Goal: Register for event/course

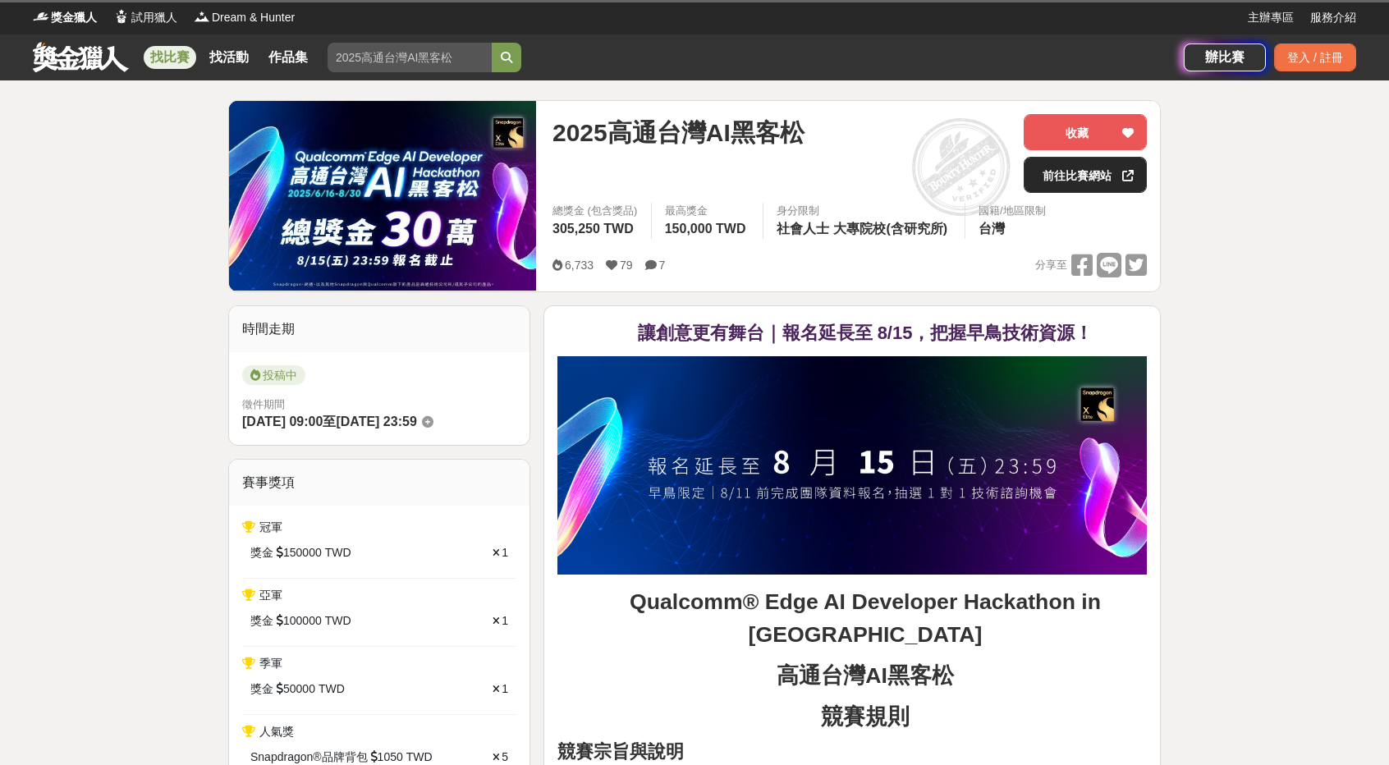
click at [1092, 172] on link "前往比賽網站" at bounding box center [1085, 175] width 123 height 36
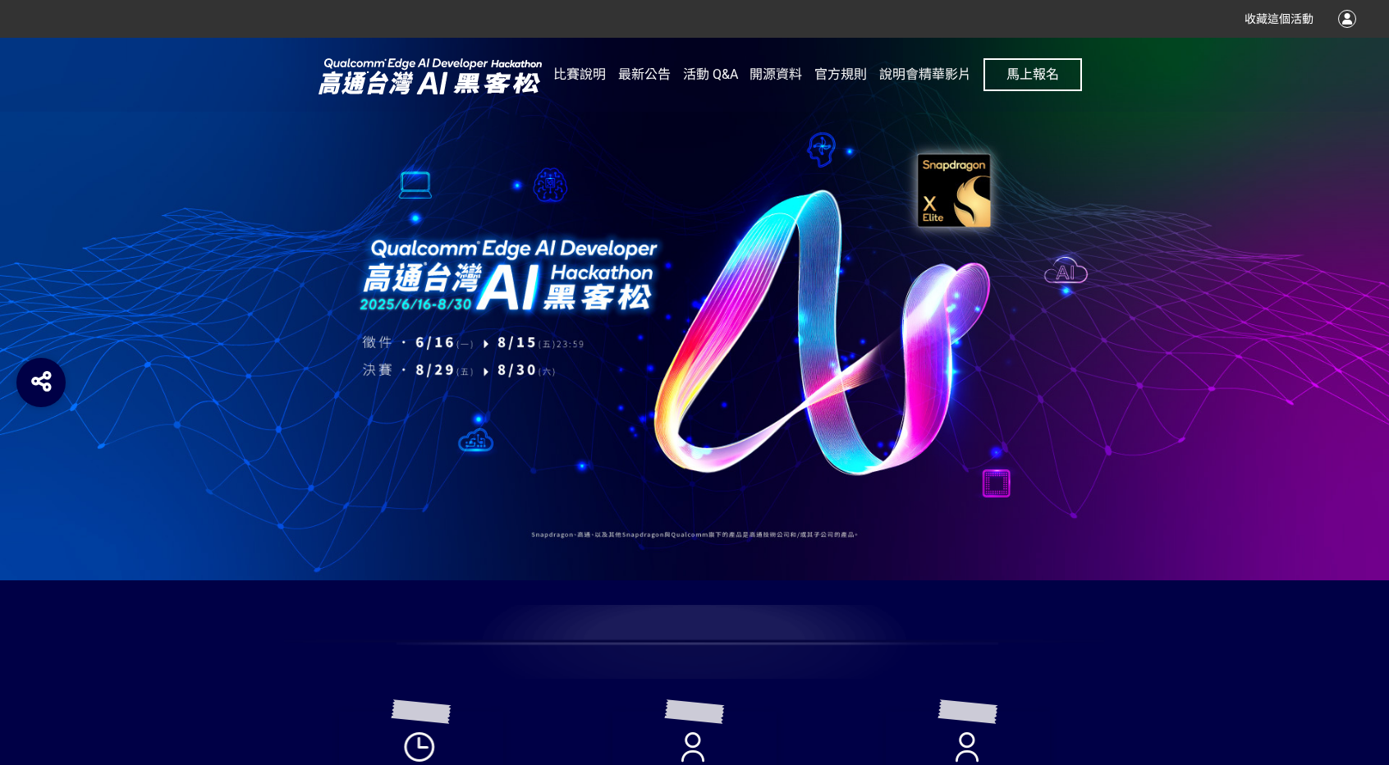
click at [1037, 77] on span "馬上報名" at bounding box center [1032, 74] width 53 height 16
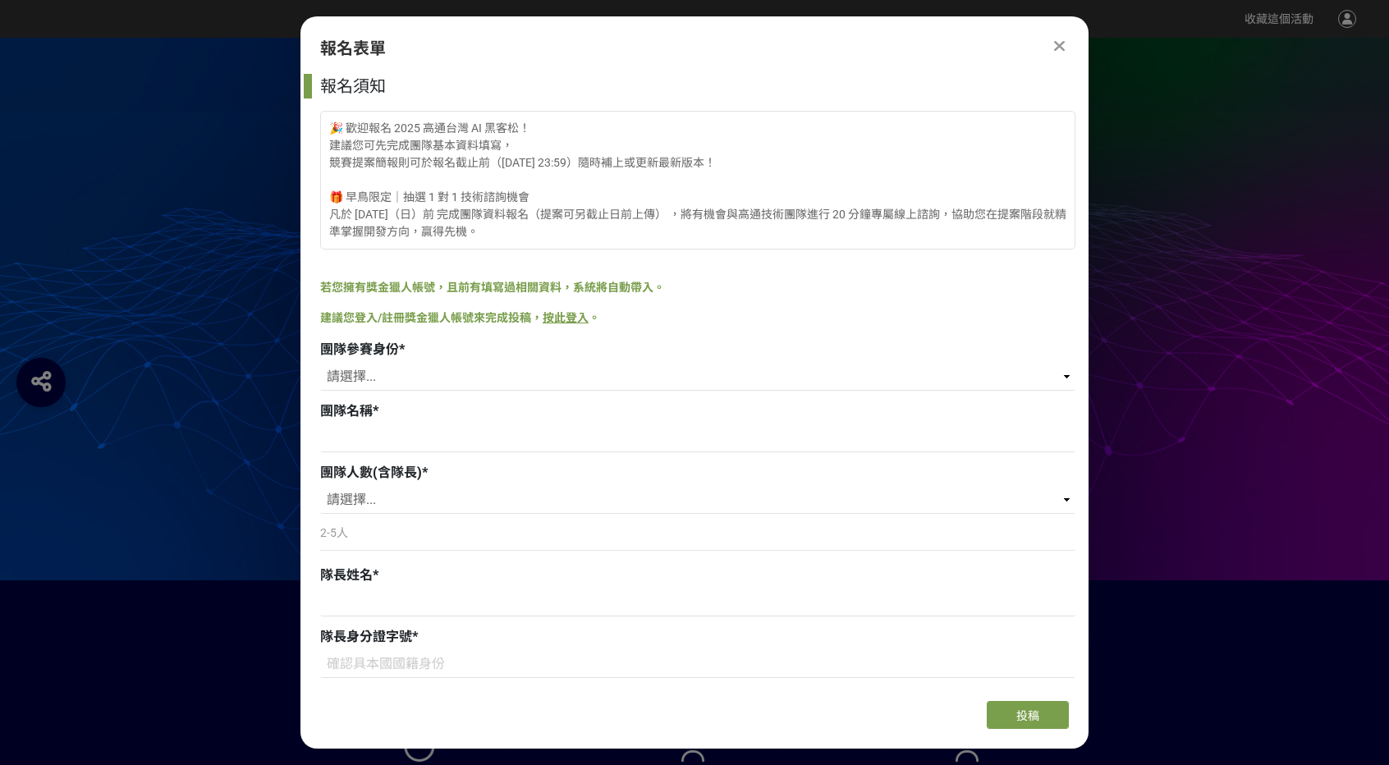
click at [1236, 213] on div at bounding box center [694, 309] width 1389 height 543
drag, startPoint x: 1332, startPoint y: 32, endPoint x: 1104, endPoint y: 45, distance: 227.8
click at [1332, 32] on div "收藏這個活動" at bounding box center [1288, 19] width 136 height 30
click at [1062, 52] on icon at bounding box center [1059, 46] width 11 height 16
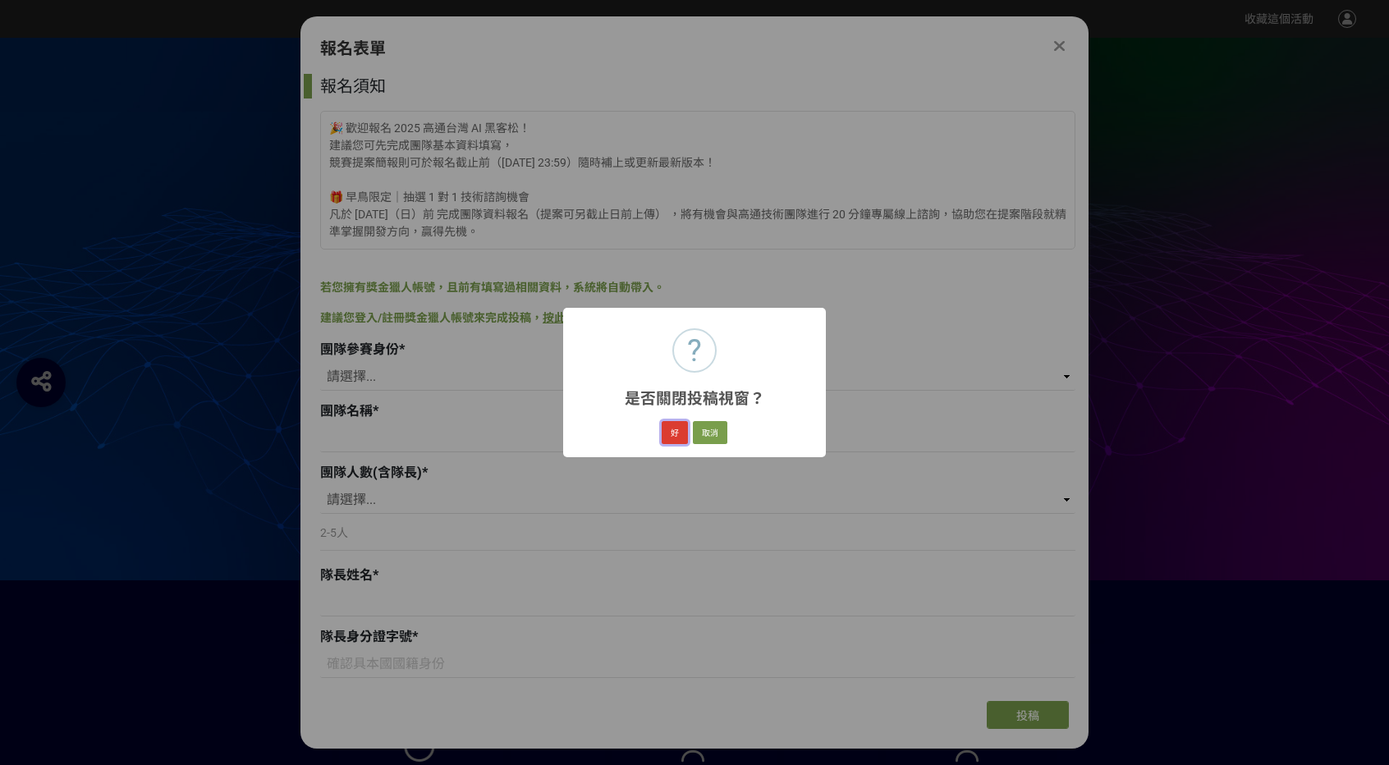
click at [666, 438] on button "好" at bounding box center [675, 432] width 26 height 23
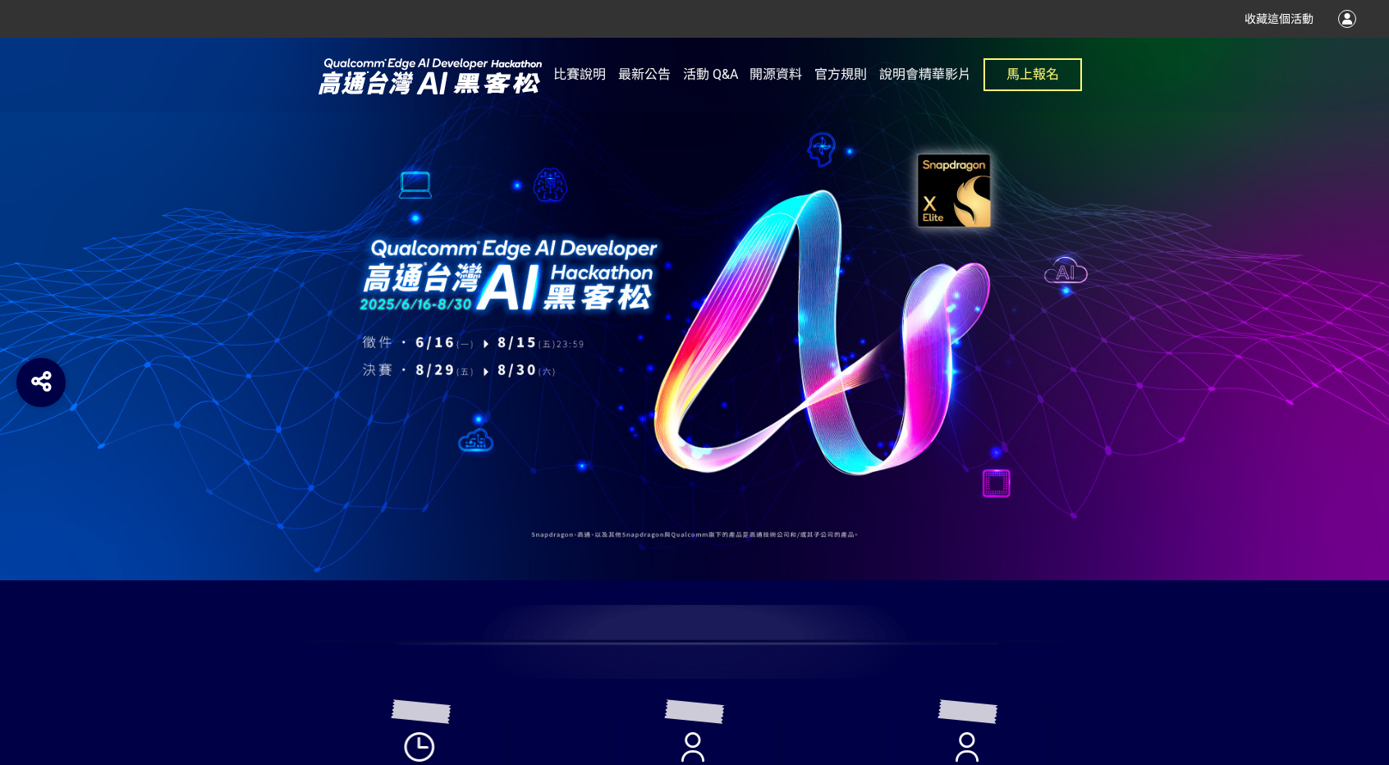
click at [1328, 17] on div "收藏這個活動" at bounding box center [1288, 19] width 136 height 30
click at [1340, 14] on div at bounding box center [1347, 19] width 18 height 18
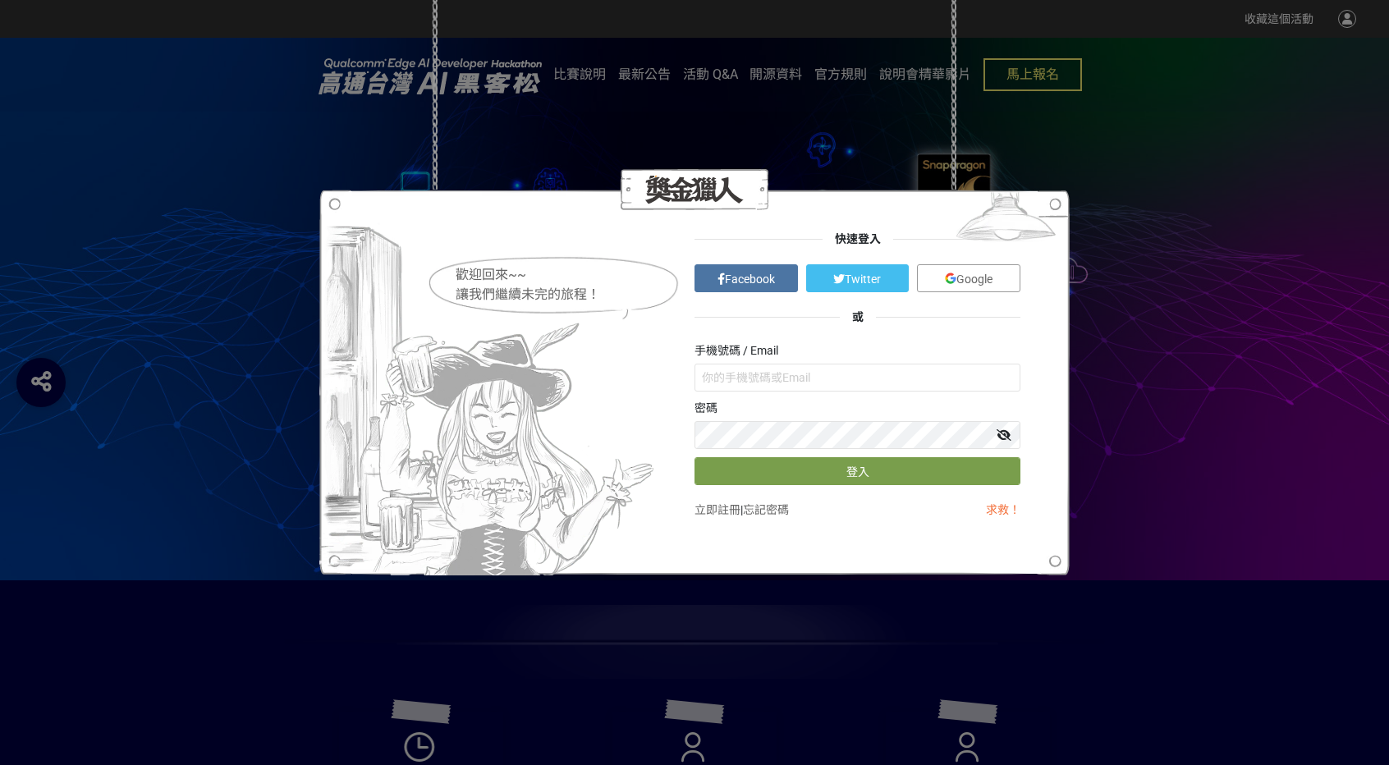
click at [1253, 1] on div "歡迎回來~~ 讓我們繼續未完的旅程！ 快速登入 Facebook Twitter Google 或 手機號碼 / Email 密碼 登入 立即註冊 | 忘記密…" at bounding box center [694, 382] width 1389 height 765
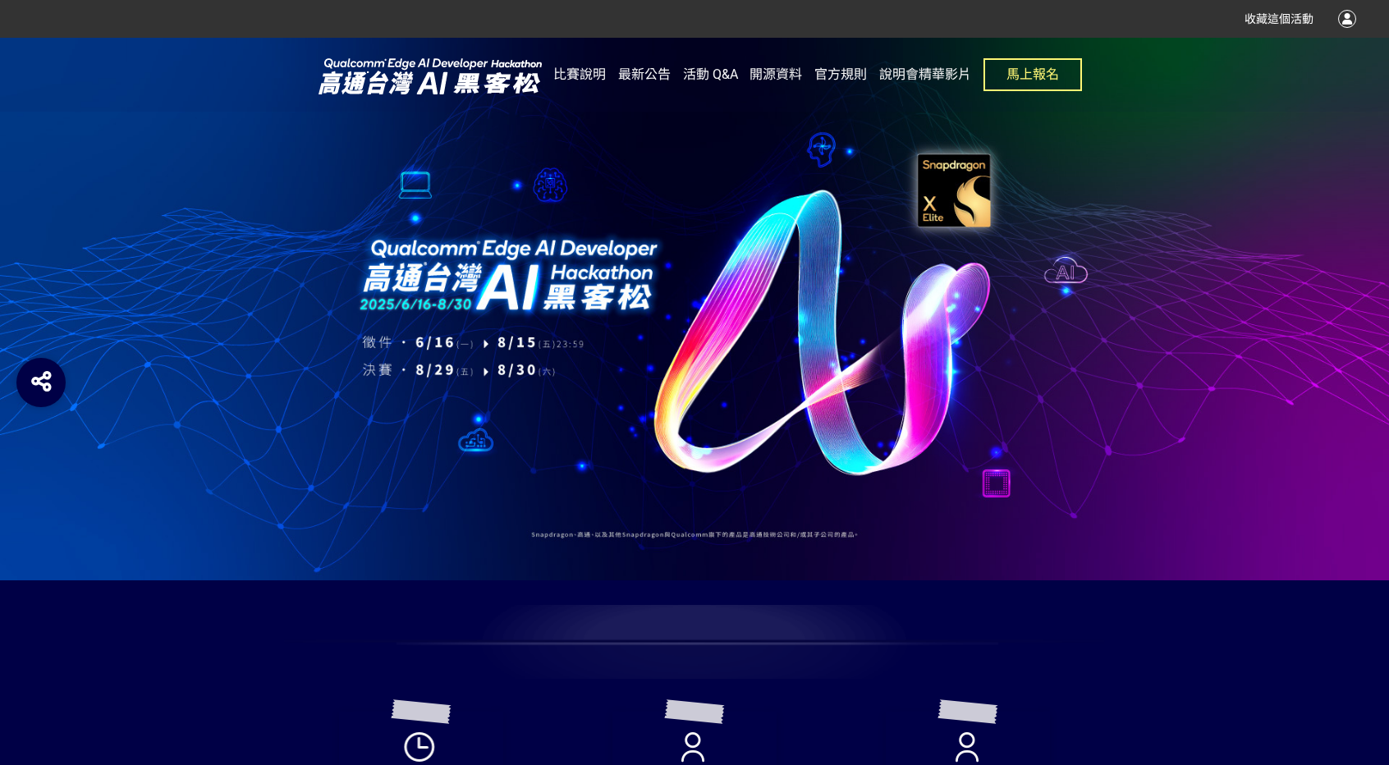
click at [1360, 16] on div "收藏這個活動" at bounding box center [694, 19] width 1389 height 38
click at [1350, 17] on div at bounding box center [1347, 19] width 18 height 18
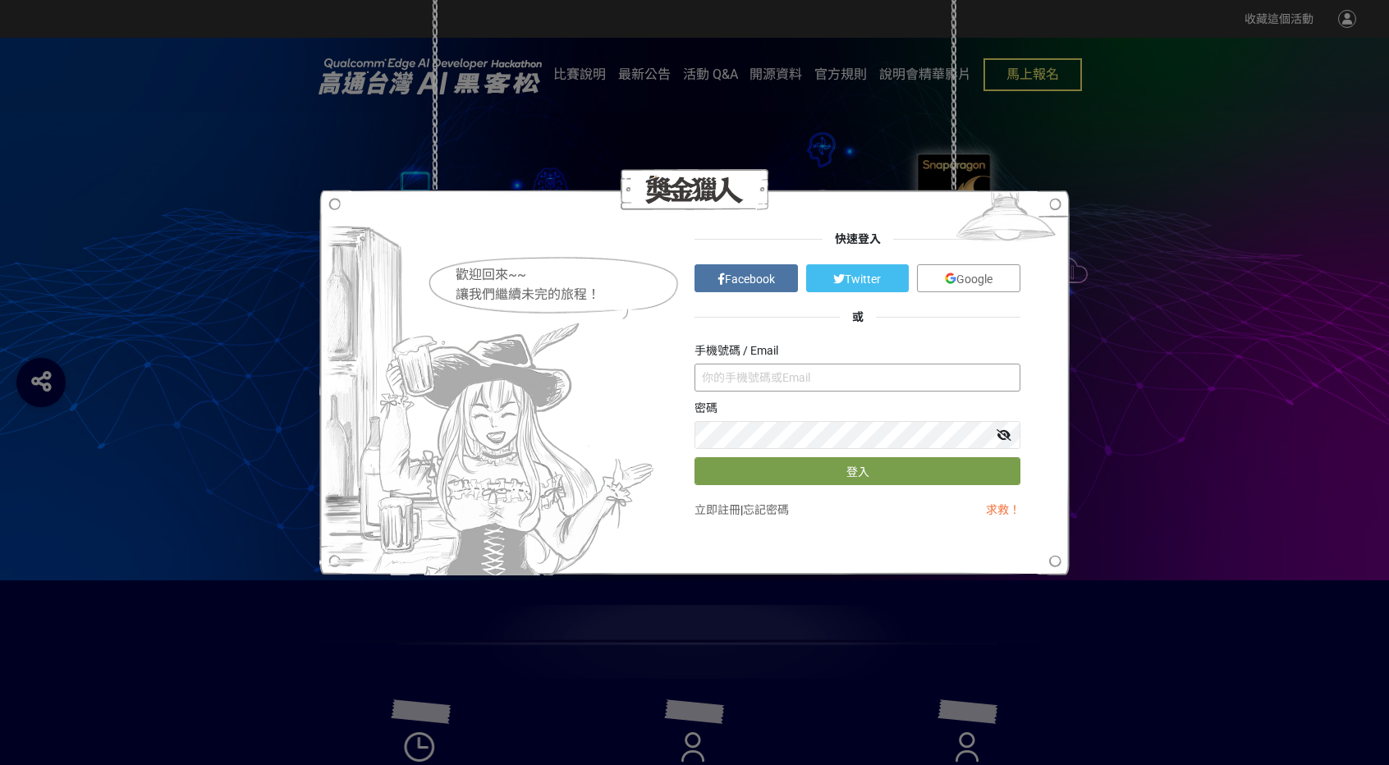
drag, startPoint x: 811, startPoint y: 364, endPoint x: 809, endPoint y: 373, distance: 9.2
click at [811, 364] on input "text" at bounding box center [858, 378] width 326 height 28
click at [800, 387] on input "text" at bounding box center [858, 378] width 326 height 28
click at [817, 385] on input "text" at bounding box center [858, 378] width 326 height 28
type input "ㄘ"
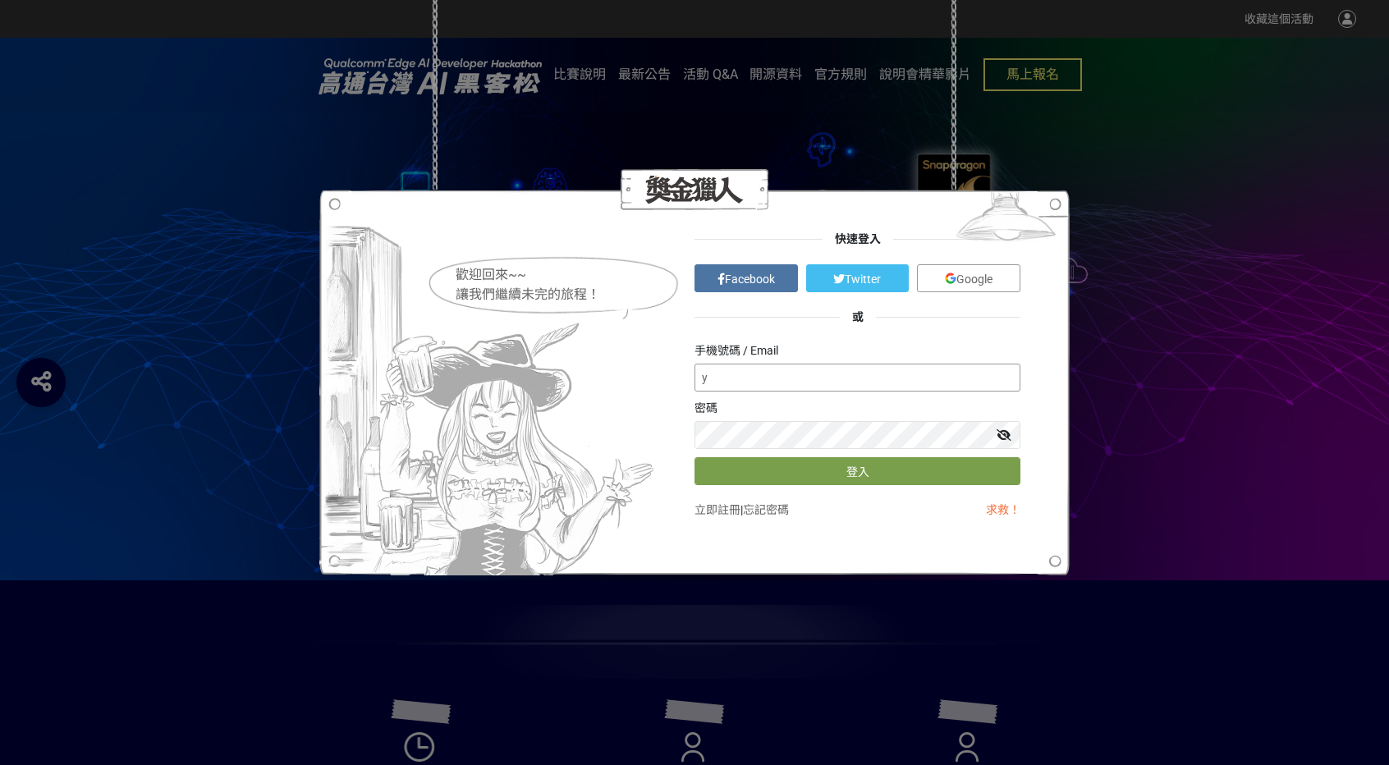
type input "yh"
drag, startPoint x: 770, startPoint y: 378, endPoint x: 626, endPoint y: 378, distance: 143.7
click at [626, 378] on div "歡迎回來~~ 讓我們繼續未完的旅程！ 快速登入 Facebook Twitter Google 或 手機號碼 / Email yh 密碼 登入 立即註冊 | …" at bounding box center [695, 383] width 652 height 305
type input "jieyao.hsu.efef31016@gmail.com"
click at [695, 457] on button "登入" at bounding box center [858, 471] width 326 height 28
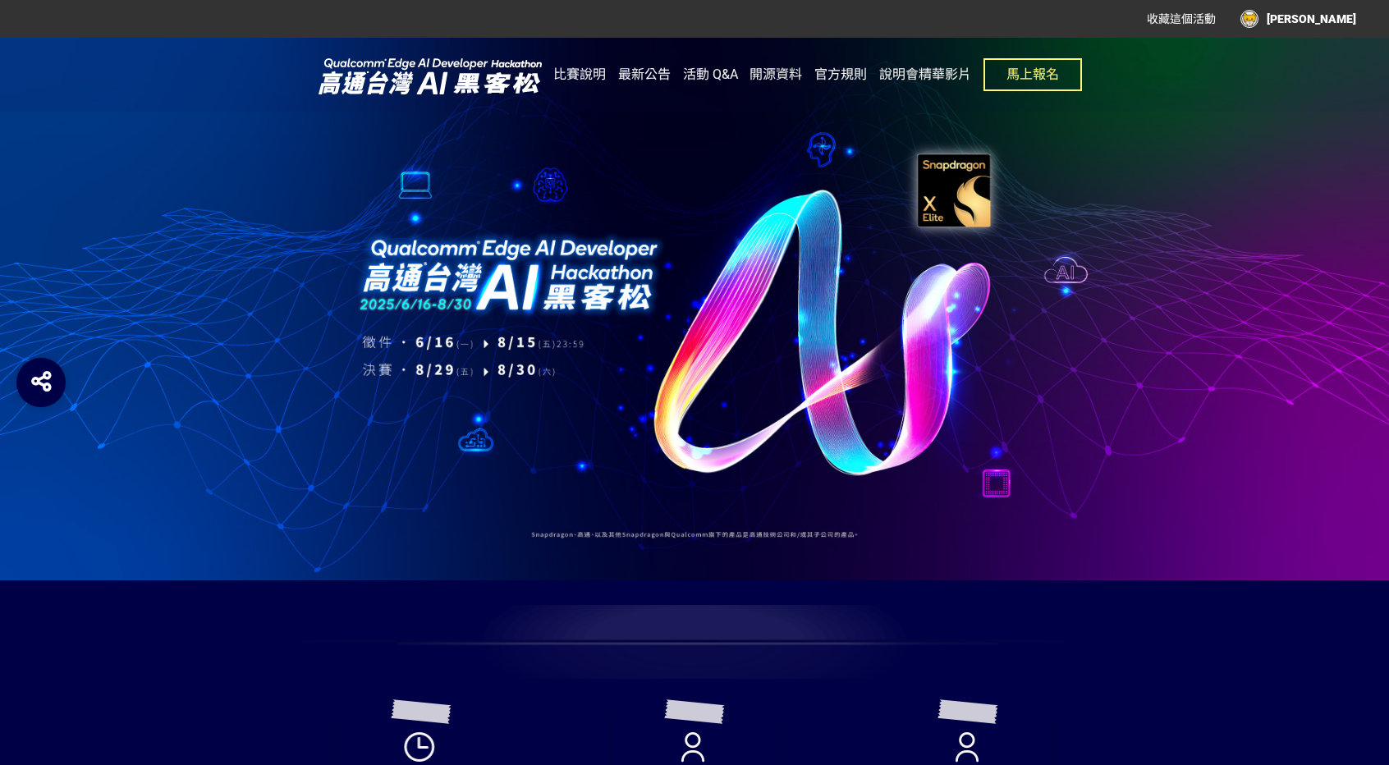
click at [1337, 16] on div "徐捷耀" at bounding box center [1298, 19] width 116 height 18
click at [1321, 62] on link "投稿記錄" at bounding box center [1315, 68] width 46 height 13
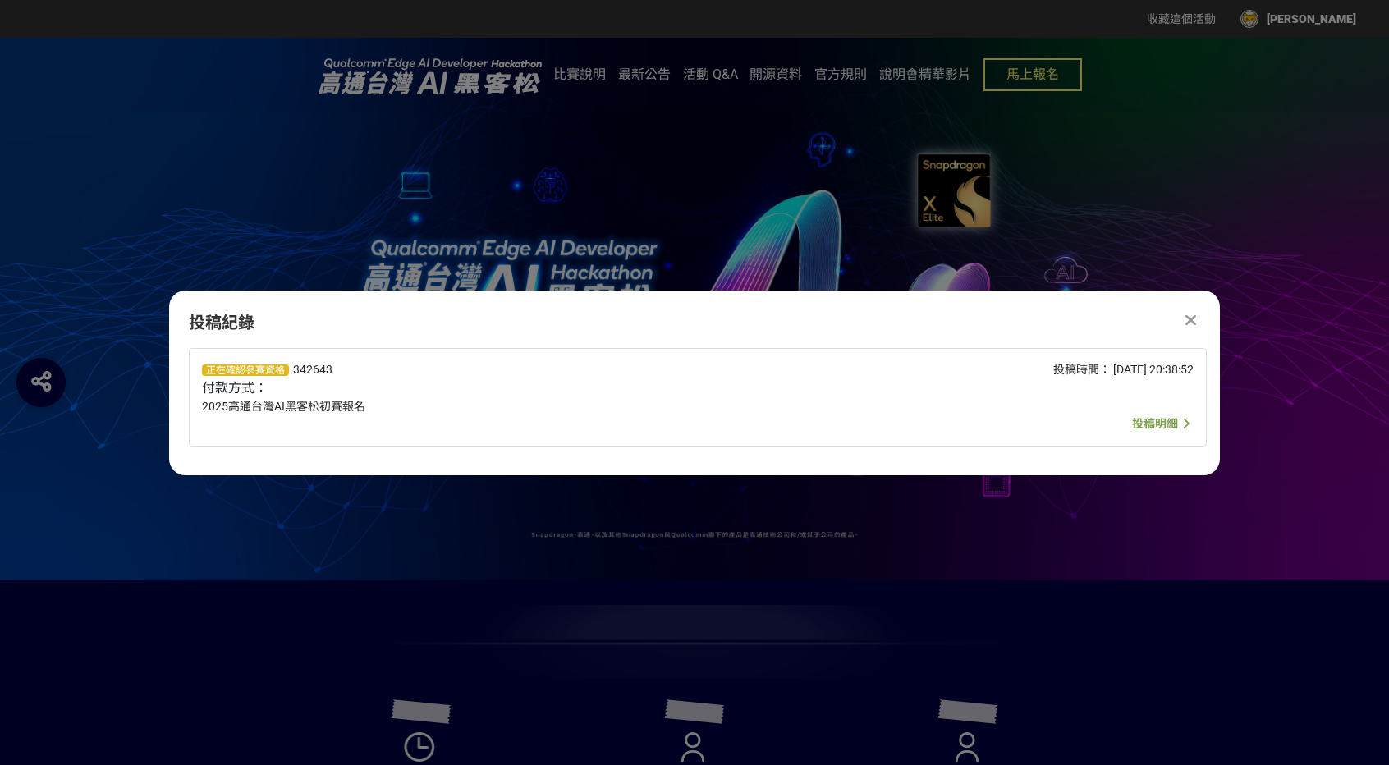
click at [1135, 419] on span "投稿明細" at bounding box center [1155, 423] width 46 height 13
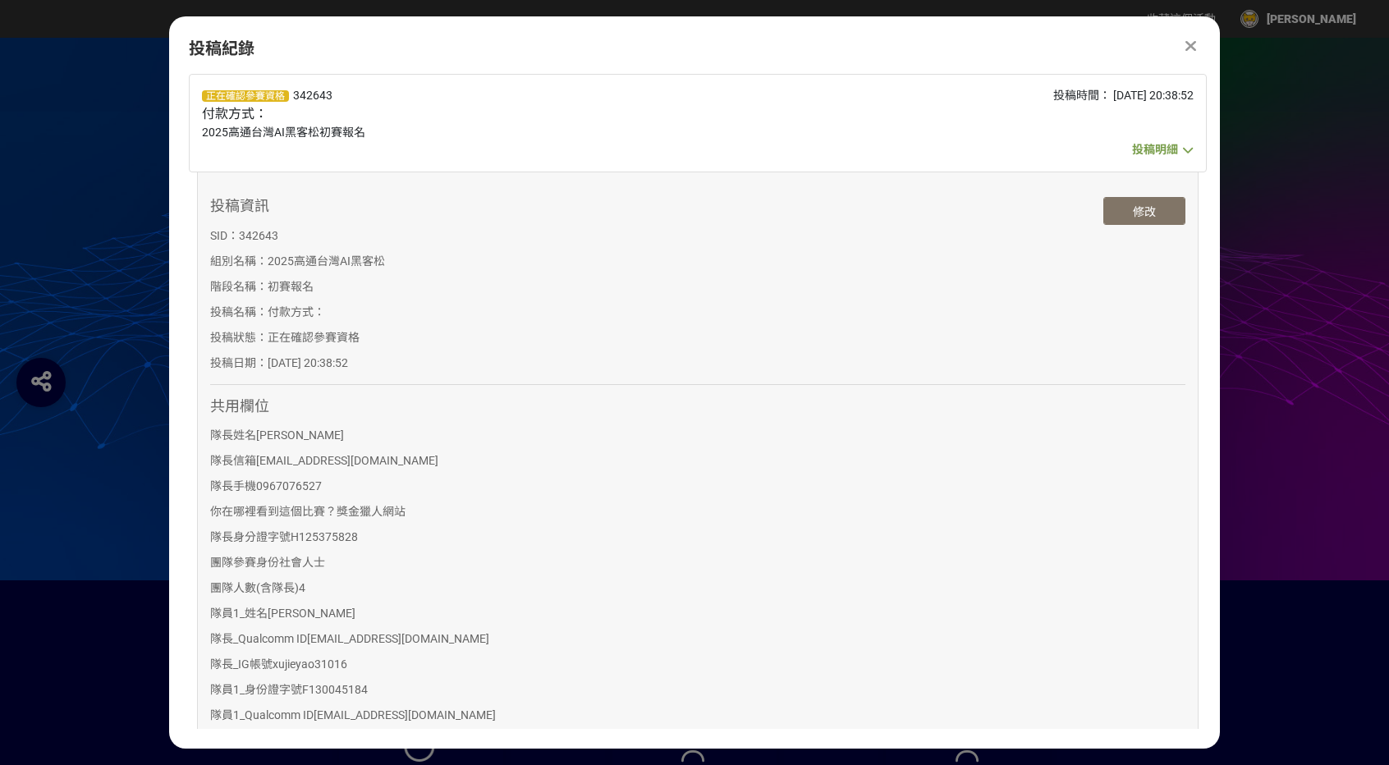
click at [1175, 209] on button "修改" at bounding box center [1144, 211] width 82 height 28
select select "社會人士"
select select "4"
select select "獎金獵人網站"
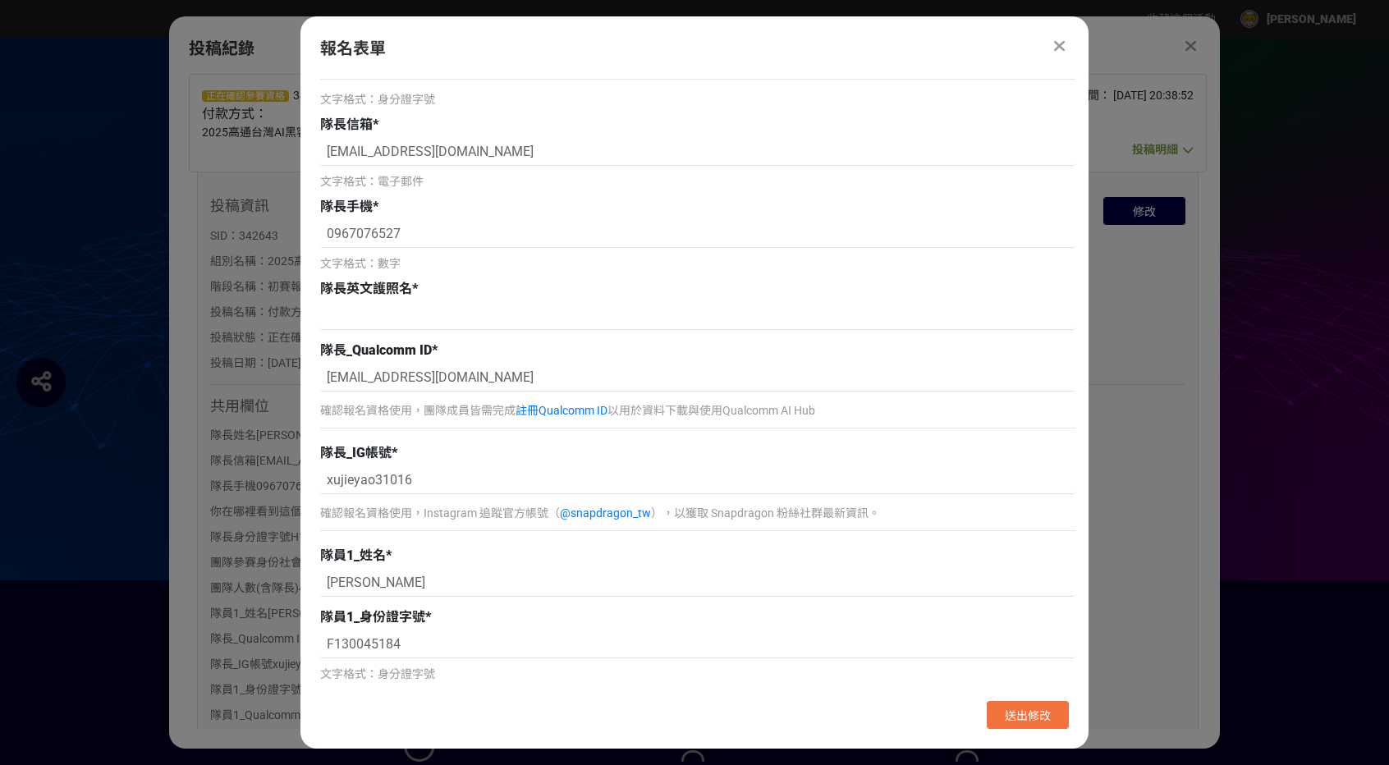
scroll to position [410, 0]
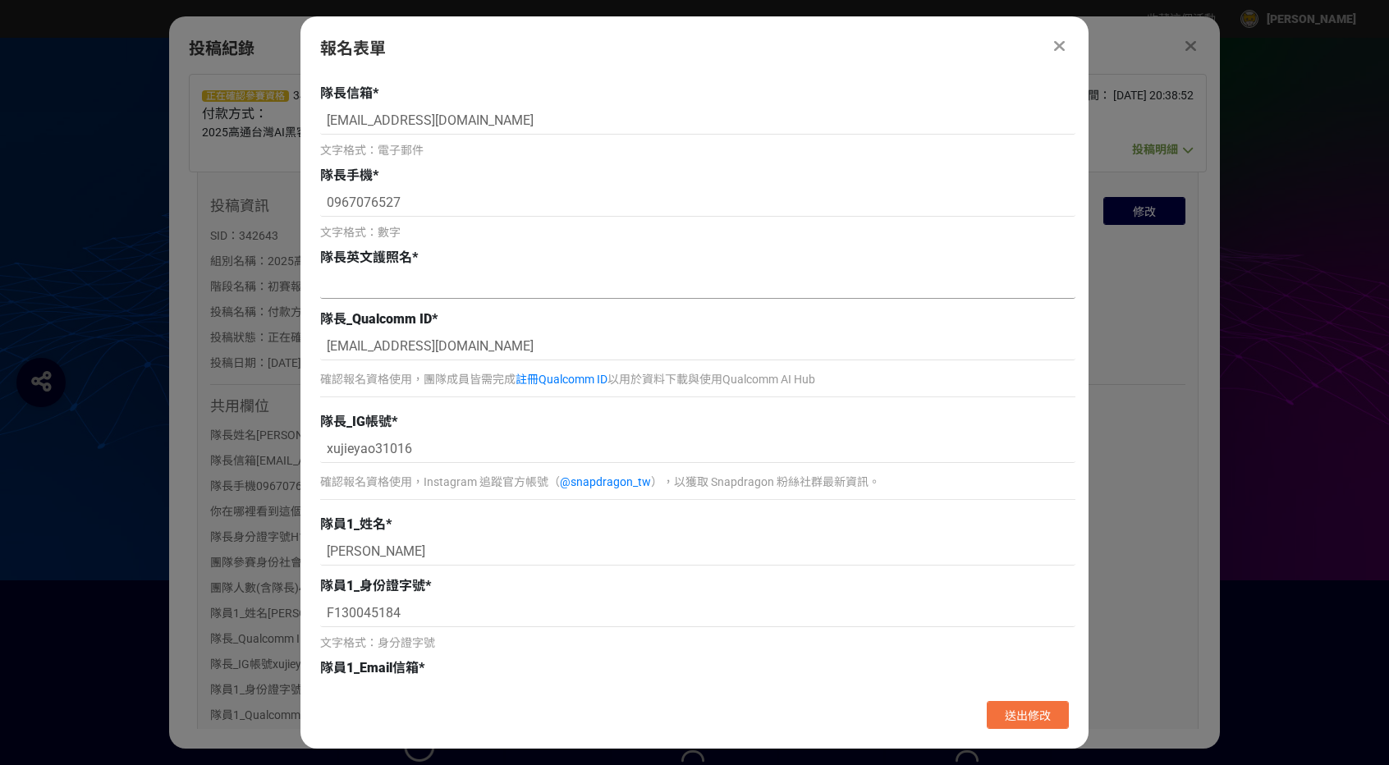
click at [379, 296] on input at bounding box center [697, 285] width 755 height 28
drag, startPoint x: 330, startPoint y: 259, endPoint x: 432, endPoint y: 252, distance: 102.1
click at [428, 252] on div "隊長英文護照名 *" at bounding box center [697, 258] width 755 height 20
click at [434, 252] on div "隊長英文護照名 *" at bounding box center [697, 258] width 755 height 20
click at [435, 258] on div "隊長英文護照名 *" at bounding box center [697, 258] width 755 height 20
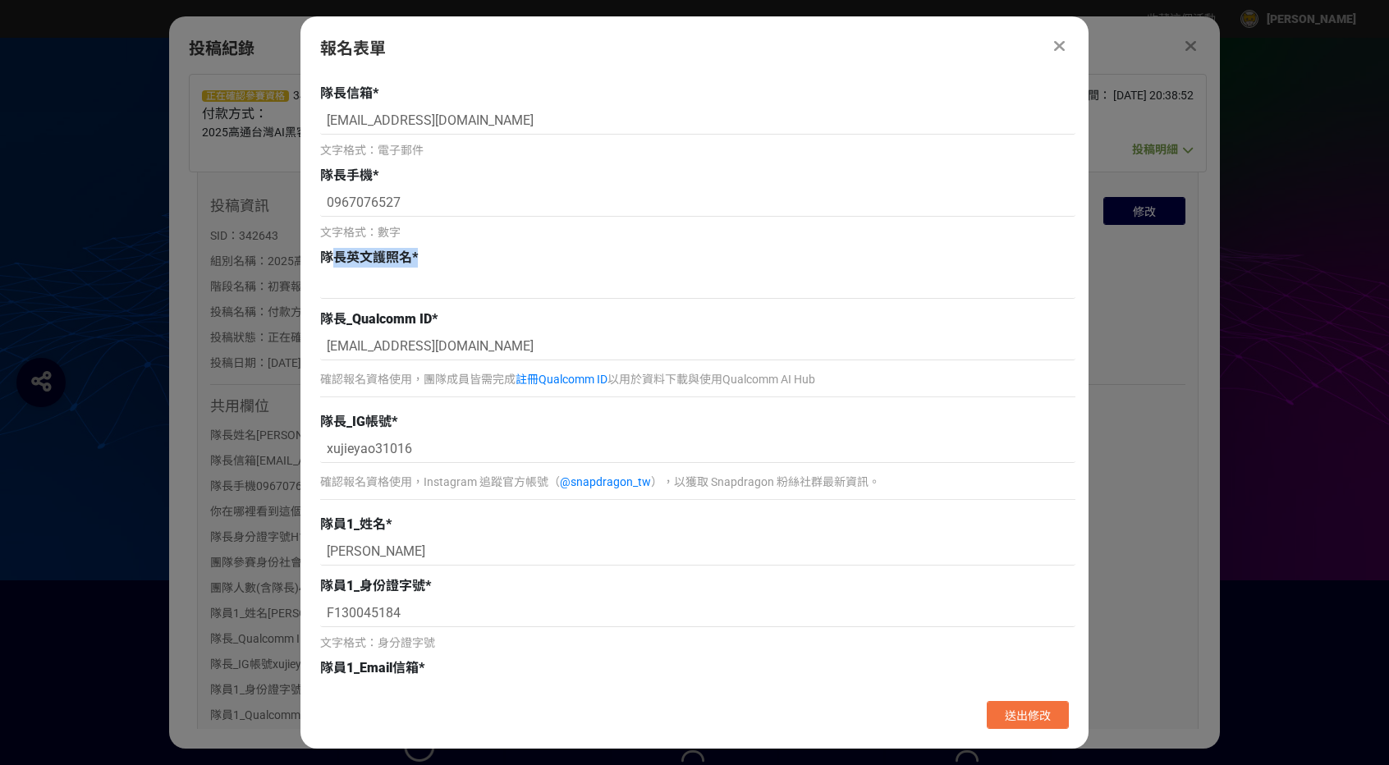
drag, startPoint x: 426, startPoint y: 261, endPoint x: 340, endPoint y: 262, distance: 86.2
click at [340, 262] on div "隊長英文護照名 *" at bounding box center [697, 258] width 755 height 20
click at [340, 262] on span "隊長英文護照名" at bounding box center [366, 258] width 92 height 16
click at [372, 290] on input at bounding box center [697, 285] width 755 height 28
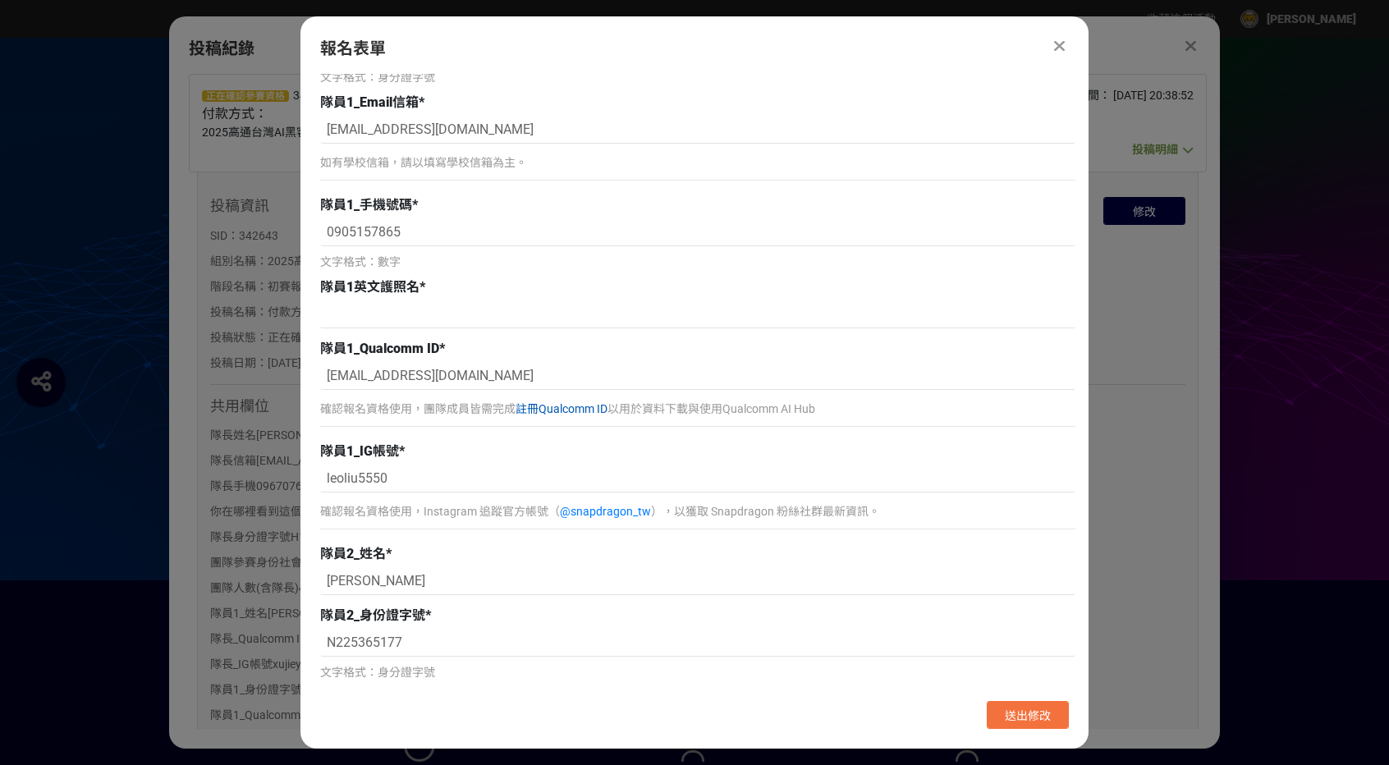
scroll to position [985, 0]
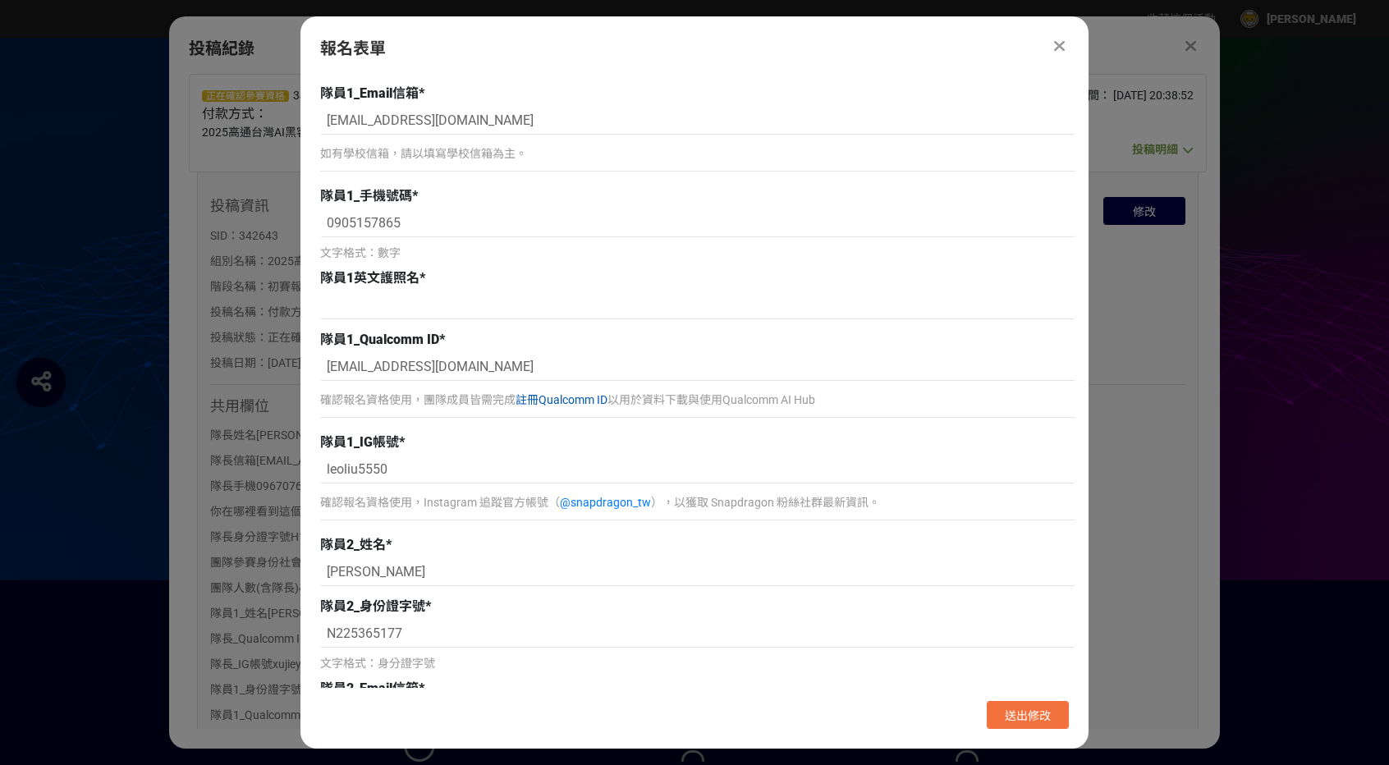
type input "HSU, CHIEH-YAO"
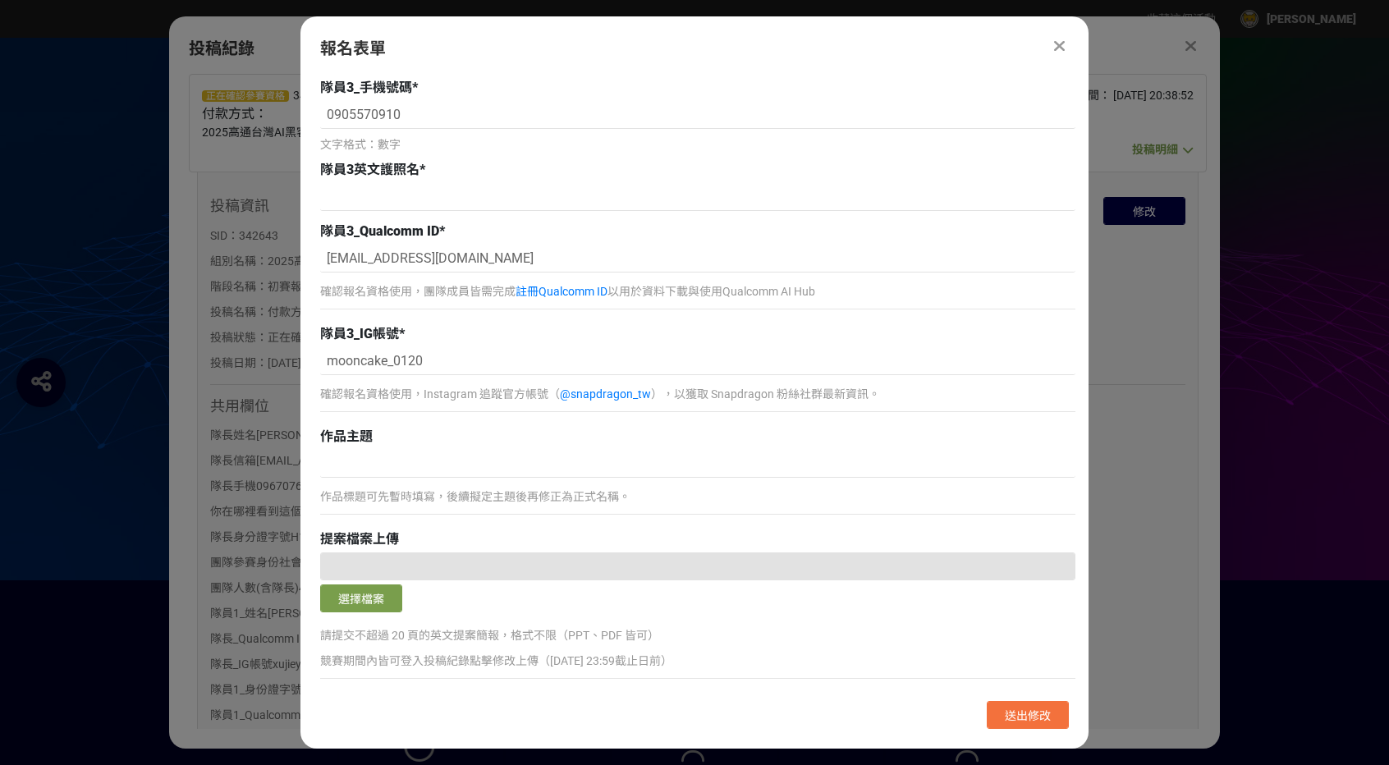
scroll to position [2299, 0]
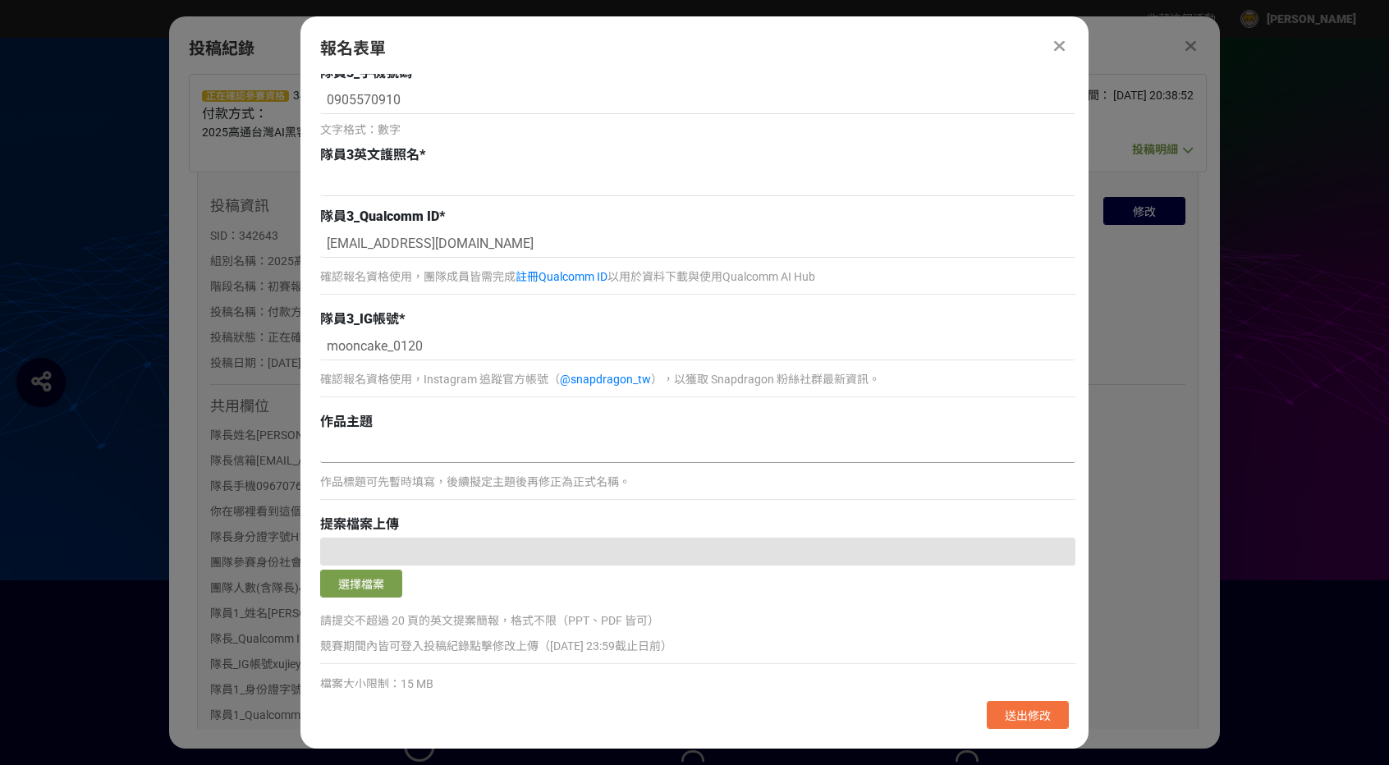
click at [456, 451] on input at bounding box center [697, 449] width 755 height 28
click at [429, 530] on div "提案檔案上傳 選擇檔案 請提交不超過 20 頁的英文提案簡報，格式不限（PPT、PDF 皆可） 競賽期間內皆可登入投稿紀錄點擊修改上傳（8/11 23:59截…" at bounding box center [697, 614] width 755 height 199
click at [424, 549] on div at bounding box center [697, 552] width 755 height 28
click at [412, 447] on input at bounding box center [697, 449] width 755 height 28
type input "a"
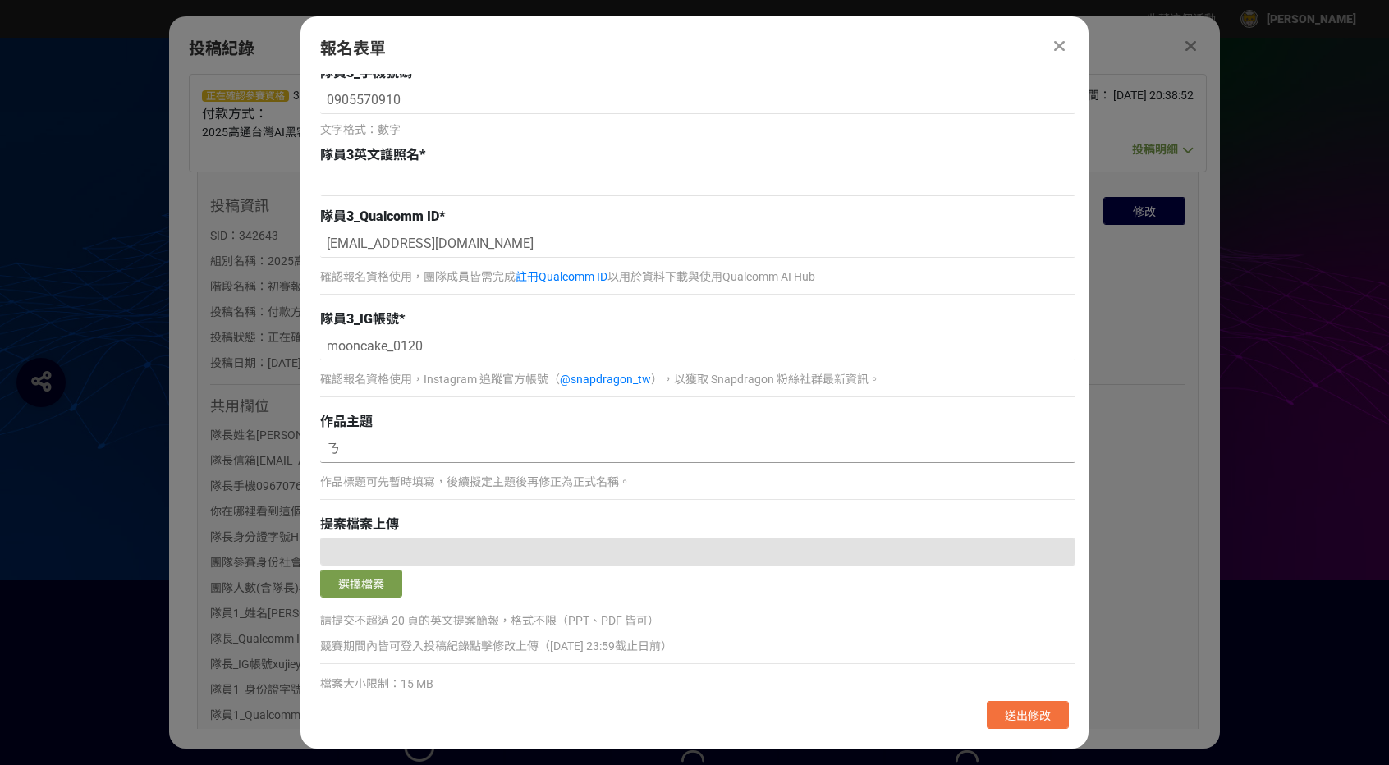
type input "ㄎ"
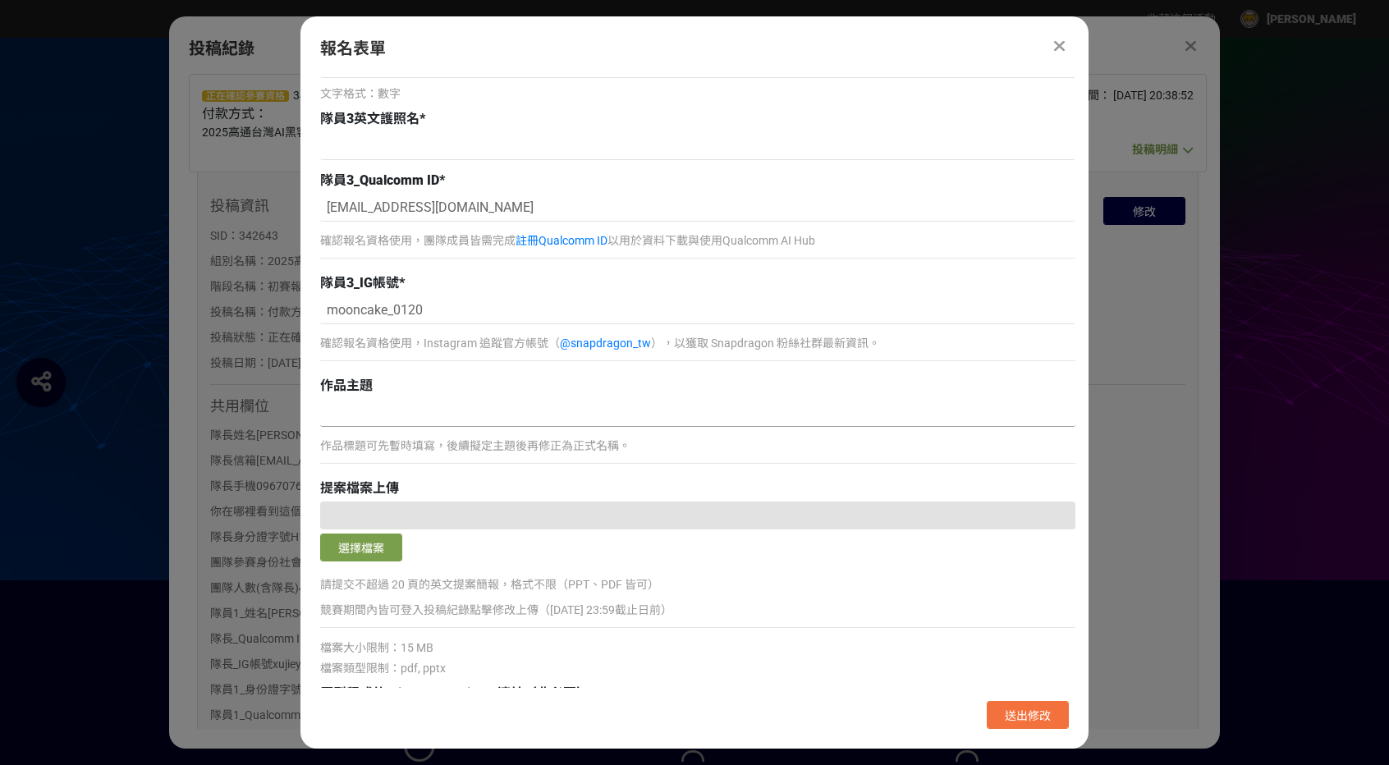
scroll to position [2381, 0]
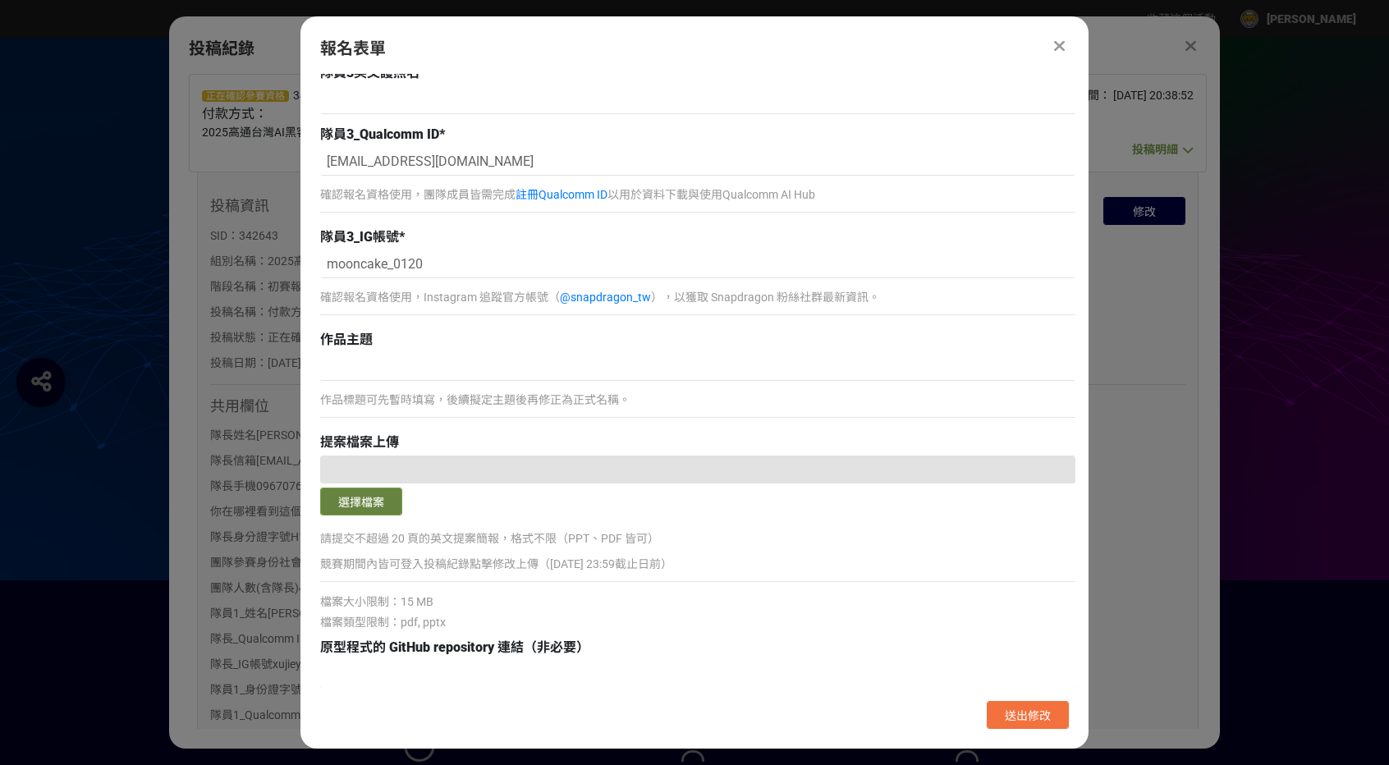
click at [368, 502] on button "選擇檔案" at bounding box center [361, 502] width 82 height 28
click at [422, 367] on input at bounding box center [697, 367] width 755 height 28
type input "AI Filing System"
click at [361, 495] on button "選擇檔案" at bounding box center [361, 502] width 82 height 28
drag, startPoint x: 369, startPoint y: 532, endPoint x: 640, endPoint y: 528, distance: 270.9
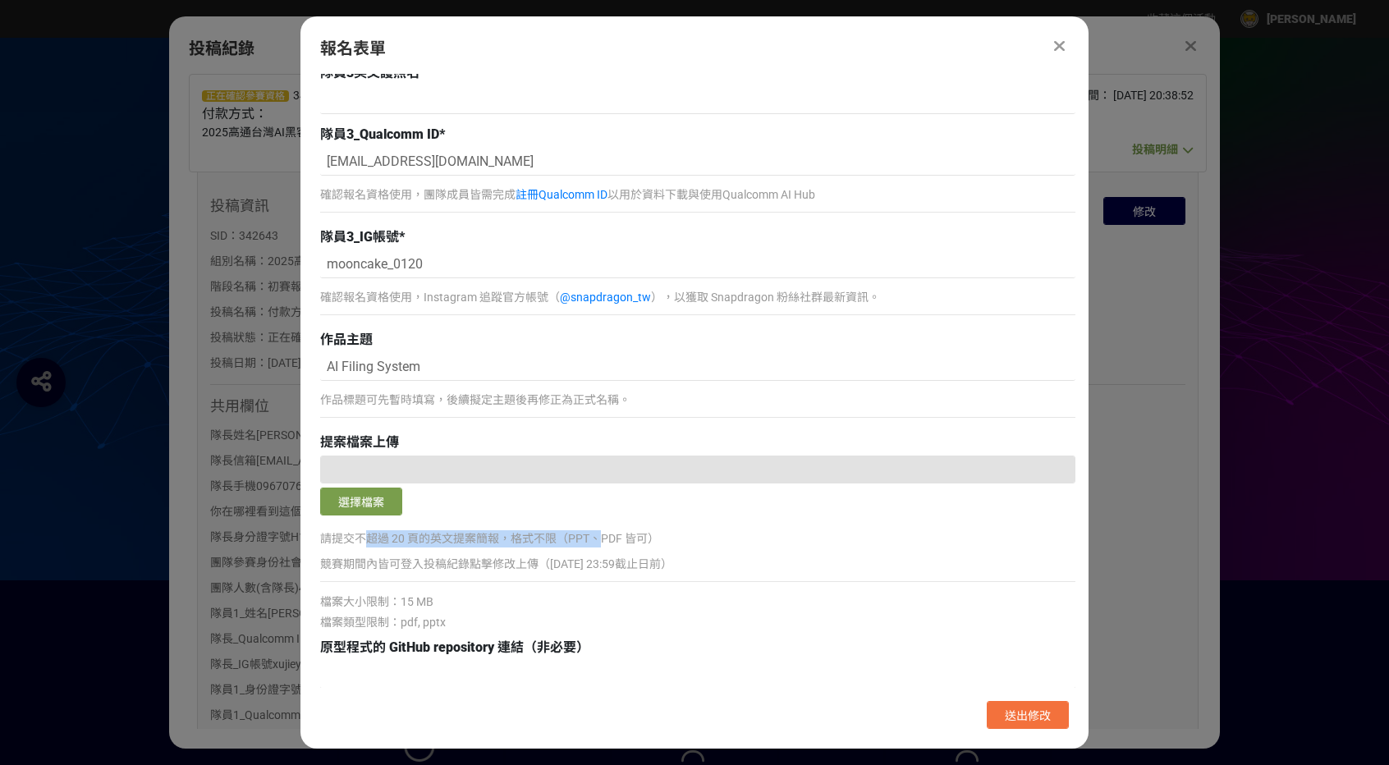
click at [606, 530] on p "請提交不超過 20 頁的英文提案簡報，格式不限（PPT、PDF 皆可）" at bounding box center [697, 538] width 755 height 17
click at [655, 530] on p "請提交不超過 20 頁的英文提案簡報，格式不限（PPT、PDF 皆可）" at bounding box center [697, 538] width 755 height 17
drag, startPoint x: 638, startPoint y: 534, endPoint x: 470, endPoint y: 553, distance: 169.4
click at [511, 534] on p "請提交不超過 20 頁的英文提案簡報，格式不限（PPT、PDF 皆可）" at bounding box center [697, 538] width 755 height 17
drag, startPoint x: 355, startPoint y: 565, endPoint x: 567, endPoint y: 563, distance: 211.8
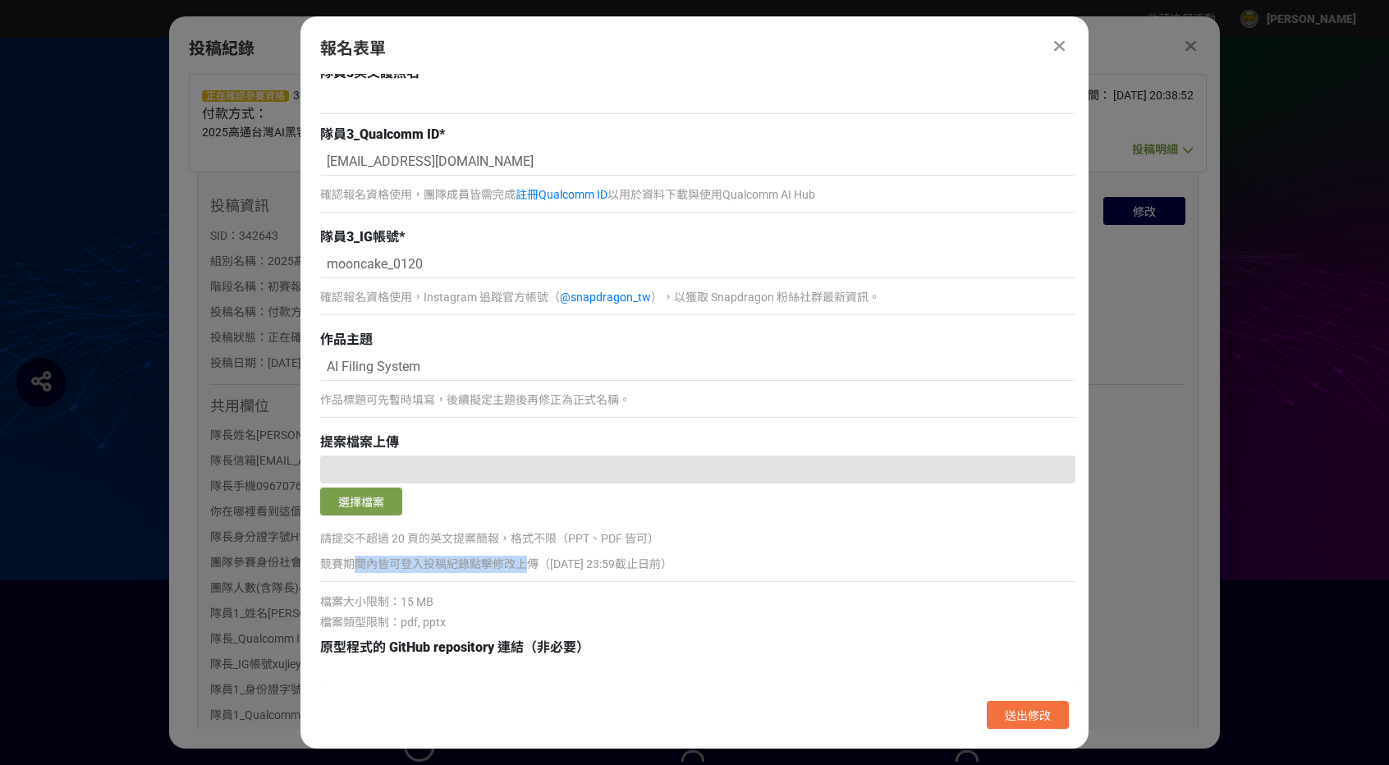
click at [544, 564] on p "競賽期間內皆可登入投稿紀錄點擊修改上傳（8/11 23:59截止日前）" at bounding box center [697, 564] width 755 height 17
click at [611, 562] on p "競賽期間內皆可登入投稿紀錄點擊修改上傳（8/11 23:59截止日前）" at bounding box center [697, 564] width 755 height 17
click at [728, 556] on p "競賽期間內皆可登入投稿紀錄點擊修改上傳（8/11 23:59截止日前）" at bounding box center [697, 564] width 755 height 17
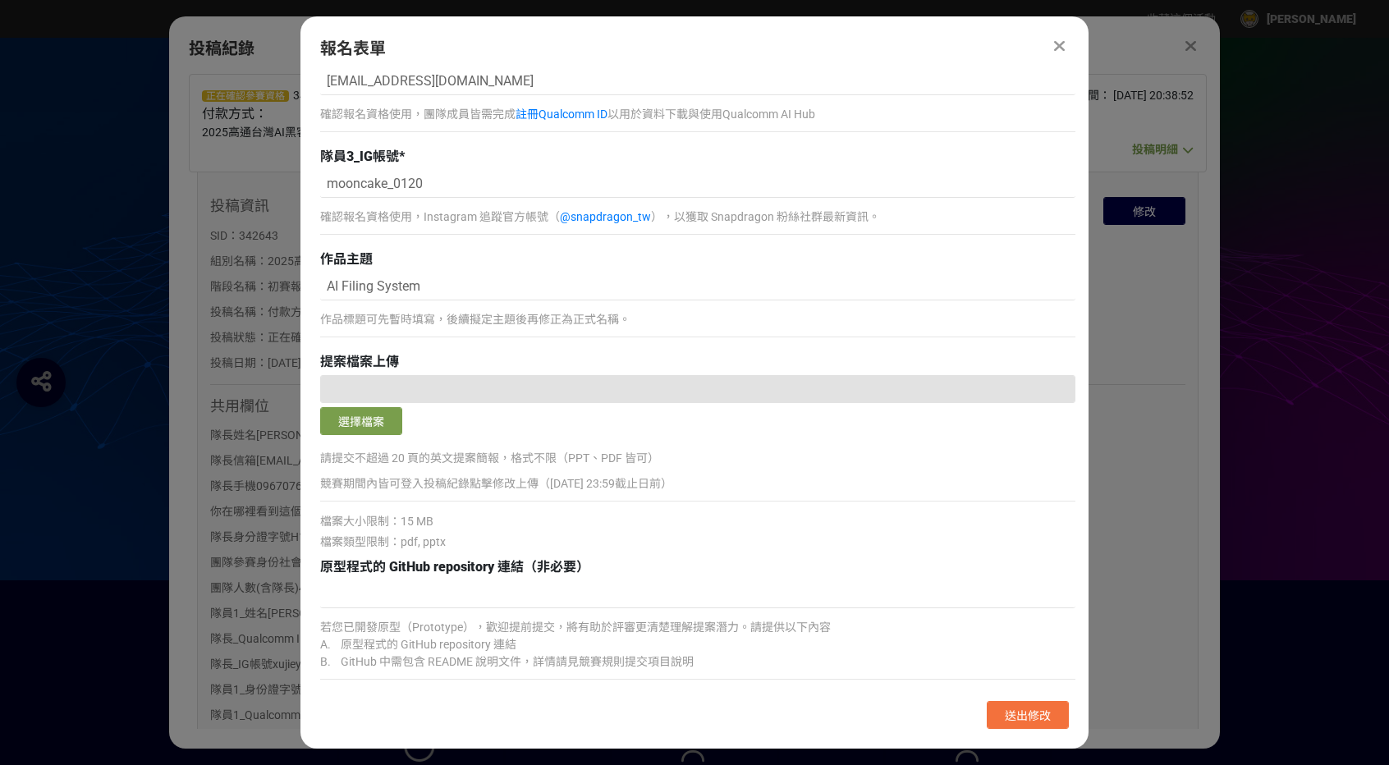
scroll to position [2463, 0]
click at [383, 426] on button "選擇檔案" at bounding box center [361, 420] width 82 height 28
drag, startPoint x: 442, startPoint y: 585, endPoint x: 499, endPoint y: 585, distance: 56.7
click at [442, 586] on input at bounding box center [697, 593] width 755 height 28
paste input "https://github.com/leoliu5550/QualcommHackathon"
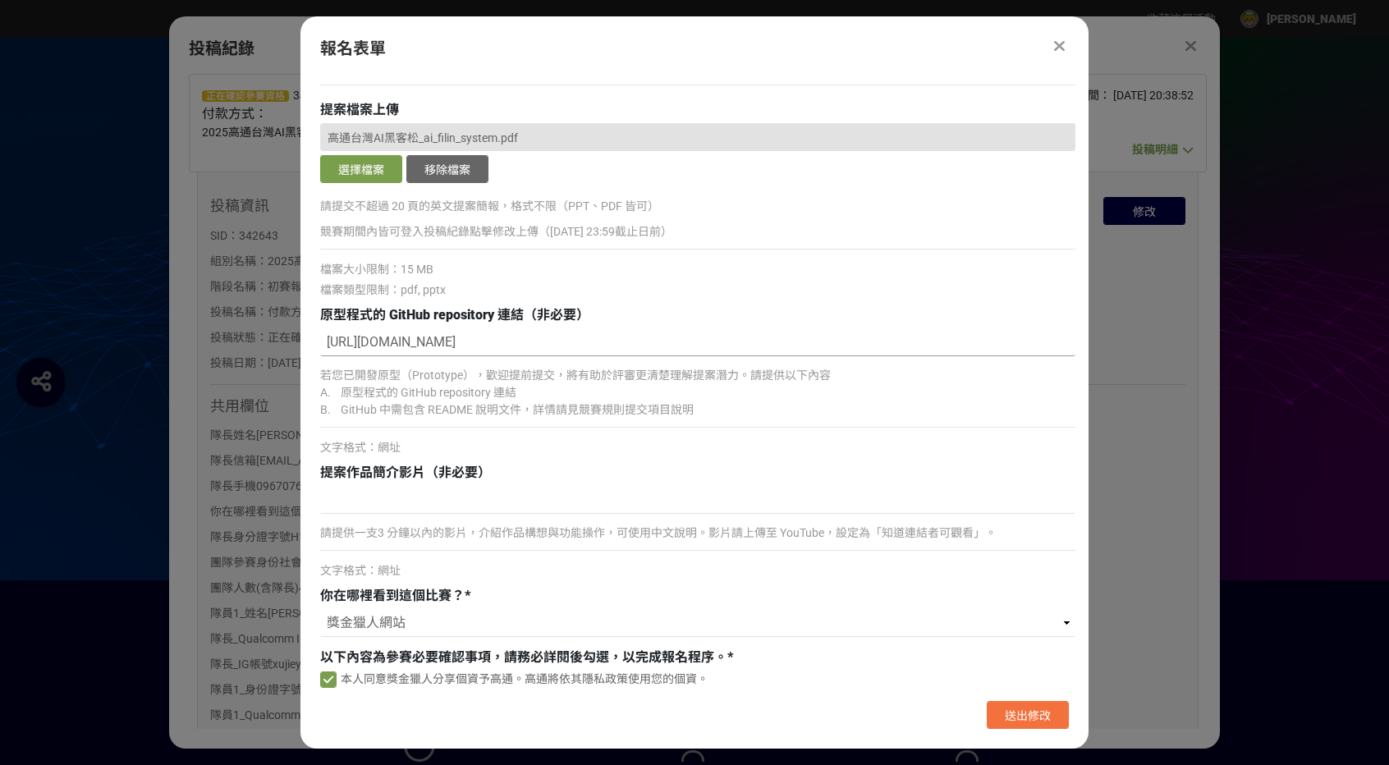
scroll to position [2791, 0]
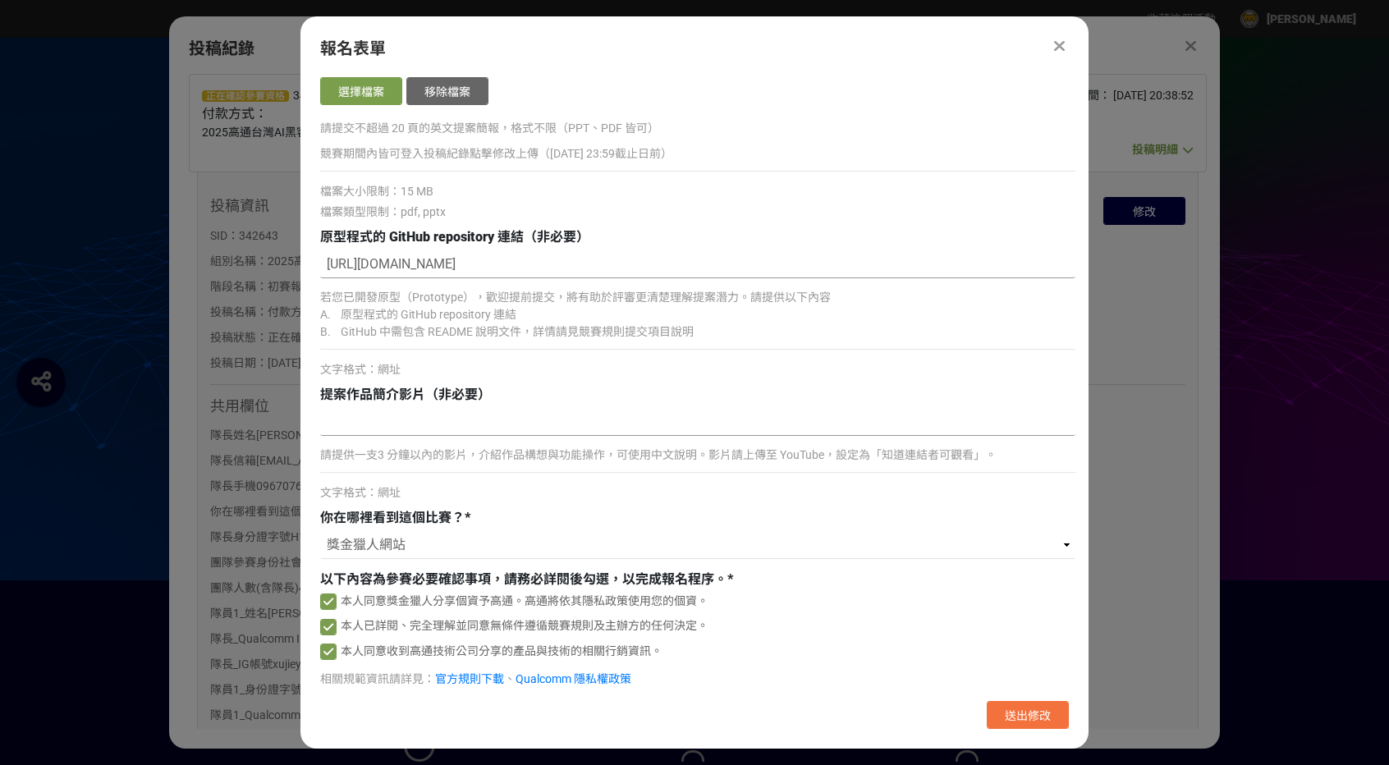
type input "https://github.com/leoliu5550/QualcommHackathon"
click at [490, 420] on input at bounding box center [697, 422] width 755 height 28
drag, startPoint x: 456, startPoint y: 416, endPoint x: 547, endPoint y: 429, distance: 91.3
click at [457, 416] on input at bounding box center [697, 422] width 755 height 28
paste input "https://www.youtube.com/watch?v=Gdy340bQWm4"
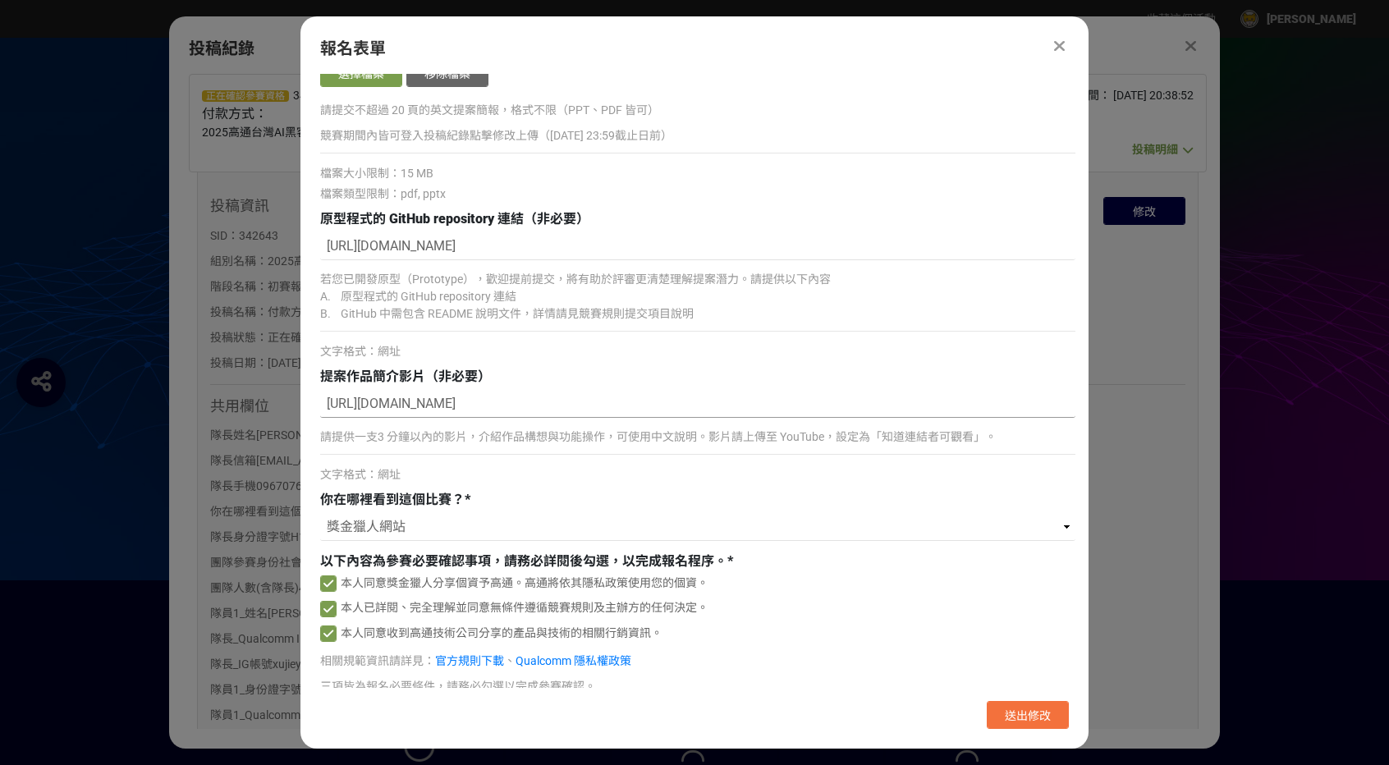
scroll to position [2829, 0]
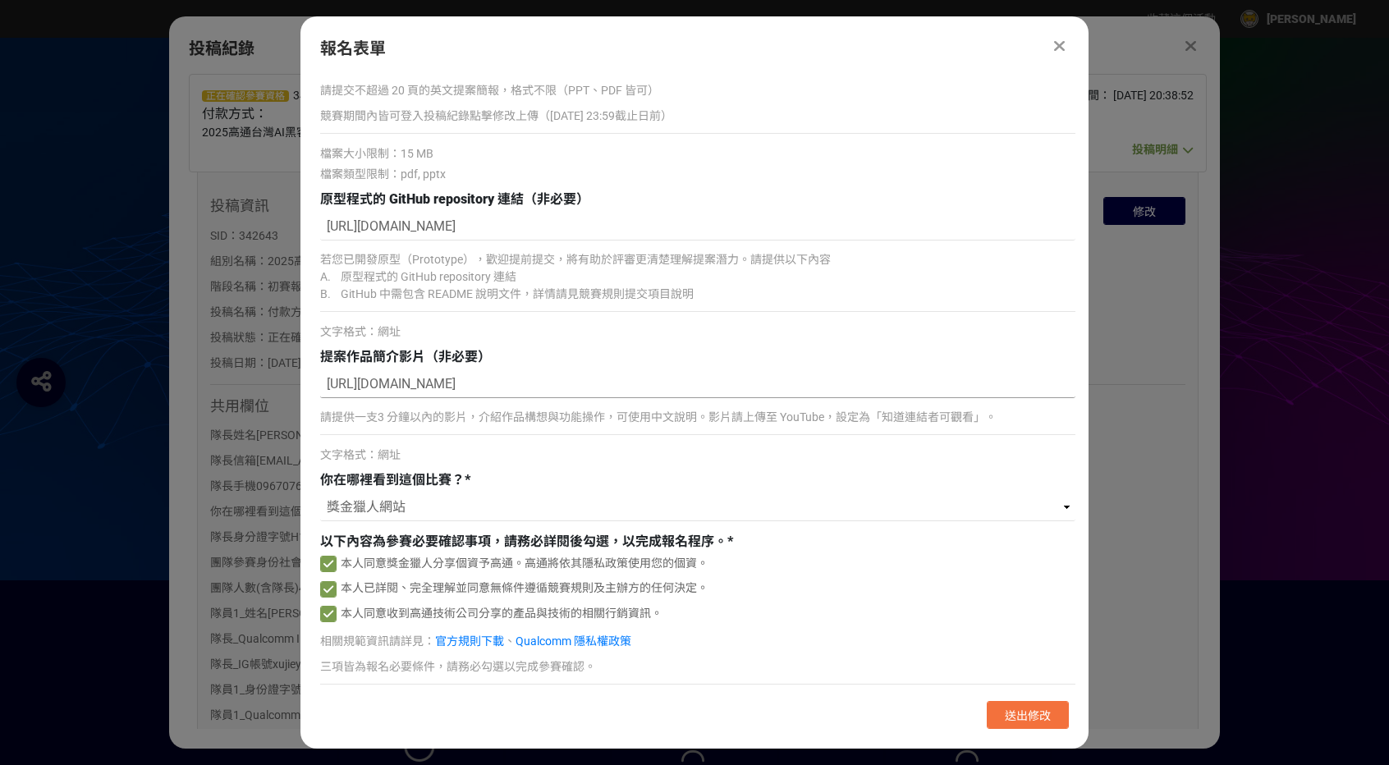
type input "https://www.youtube.com/watch?v=Gdy340bQWm4"
drag, startPoint x: 330, startPoint y: 447, endPoint x: 387, endPoint y: 444, distance: 56.7
click at [386, 448] on span "文字格式：網址" at bounding box center [360, 454] width 80 height 13
click at [387, 448] on span "文字格式：網址" at bounding box center [360, 454] width 80 height 13
drag, startPoint x: 427, startPoint y: 447, endPoint x: 346, endPoint y: 447, distance: 80.5
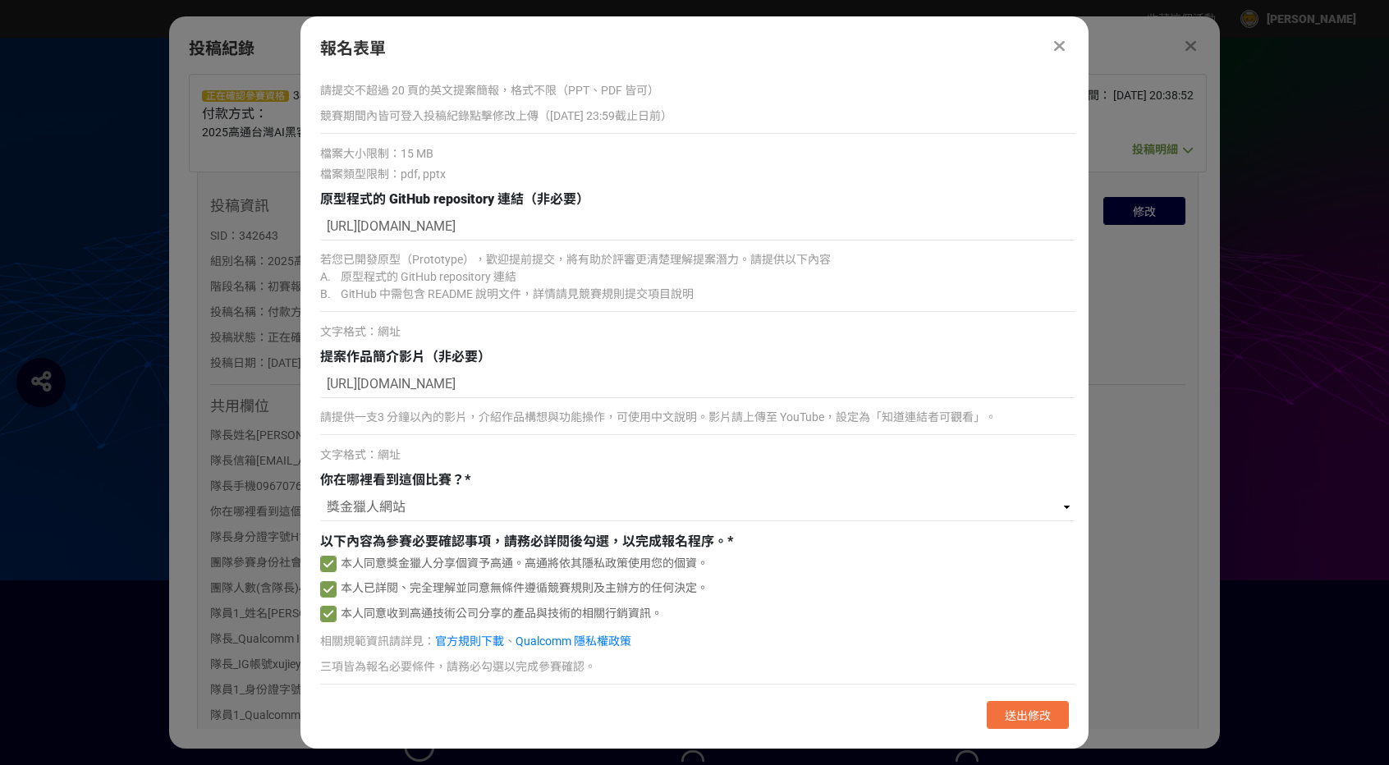
click at [392, 447] on div "文字格式：網址" at bounding box center [697, 455] width 755 height 17
click at [353, 448] on span "文字格式：網址" at bounding box center [360, 454] width 80 height 13
click at [397, 447] on div "文字格式：網址" at bounding box center [697, 455] width 755 height 17
click at [322, 446] on div "你可以修改此稿件，但主辦單位有權利決定是否接受你更新的稿件 團隊參賽身份 * 請選擇... 學生 社會人士 社會人士+學生 團隊名稱 * 隊長決定就好 團隊人…" at bounding box center [694, 381] width 788 height 614
click at [378, 449] on span "文字格式：網址" at bounding box center [360, 454] width 80 height 13
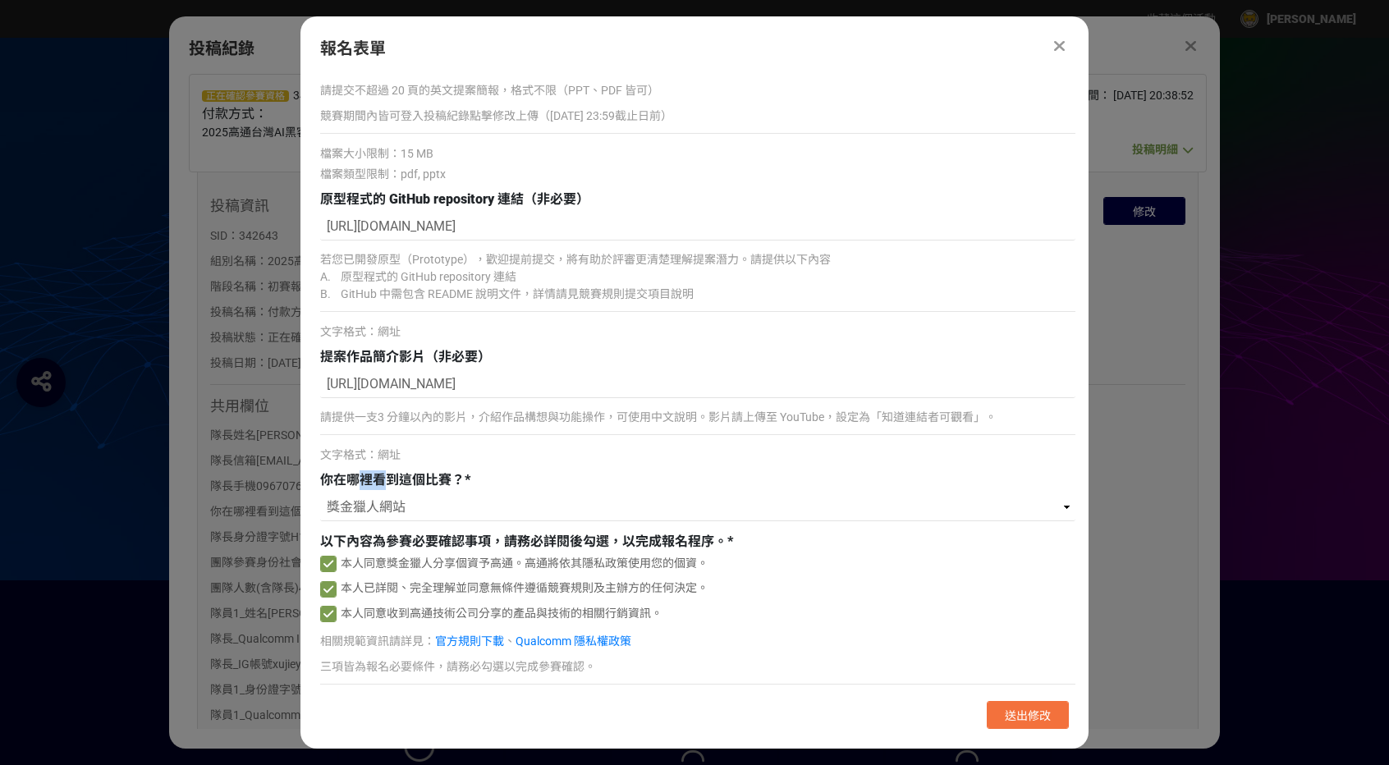
drag, startPoint x: 360, startPoint y: 474, endPoint x: 452, endPoint y: 475, distance: 92.8
click at [406, 474] on span "你在哪裡看到這個比賽？" at bounding box center [392, 480] width 144 height 16
drag, startPoint x: 452, startPoint y: 475, endPoint x: 383, endPoint y: 473, distance: 69.8
click at [447, 475] on span "你在哪裡看到這個比賽？" at bounding box center [392, 480] width 144 height 16
drag, startPoint x: 383, startPoint y: 473, endPoint x: 397, endPoint y: 472, distance: 14.0
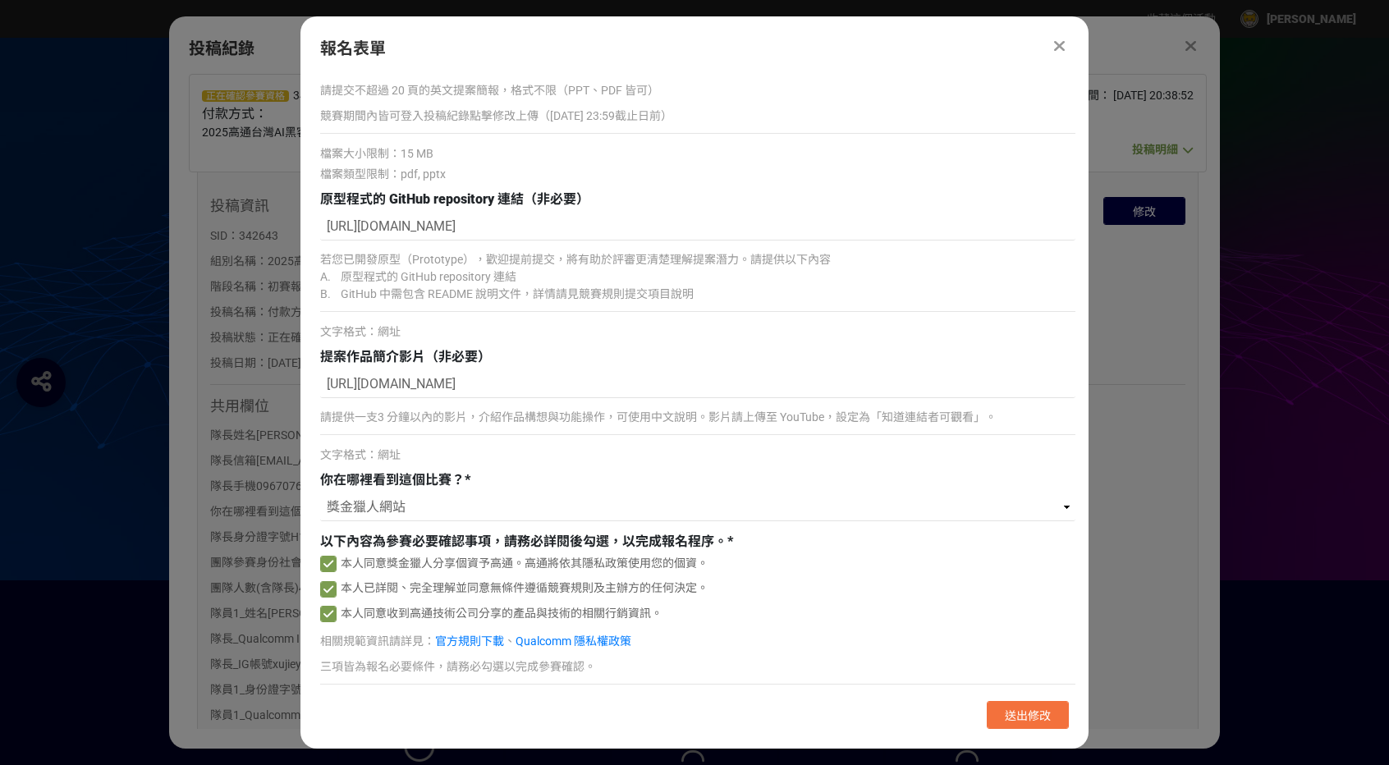
click at [383, 472] on span "你在哪裡看到這個比賽？" at bounding box center [392, 480] width 144 height 16
click at [406, 472] on span "你在哪裡看到這個比賽？" at bounding box center [392, 480] width 144 height 16
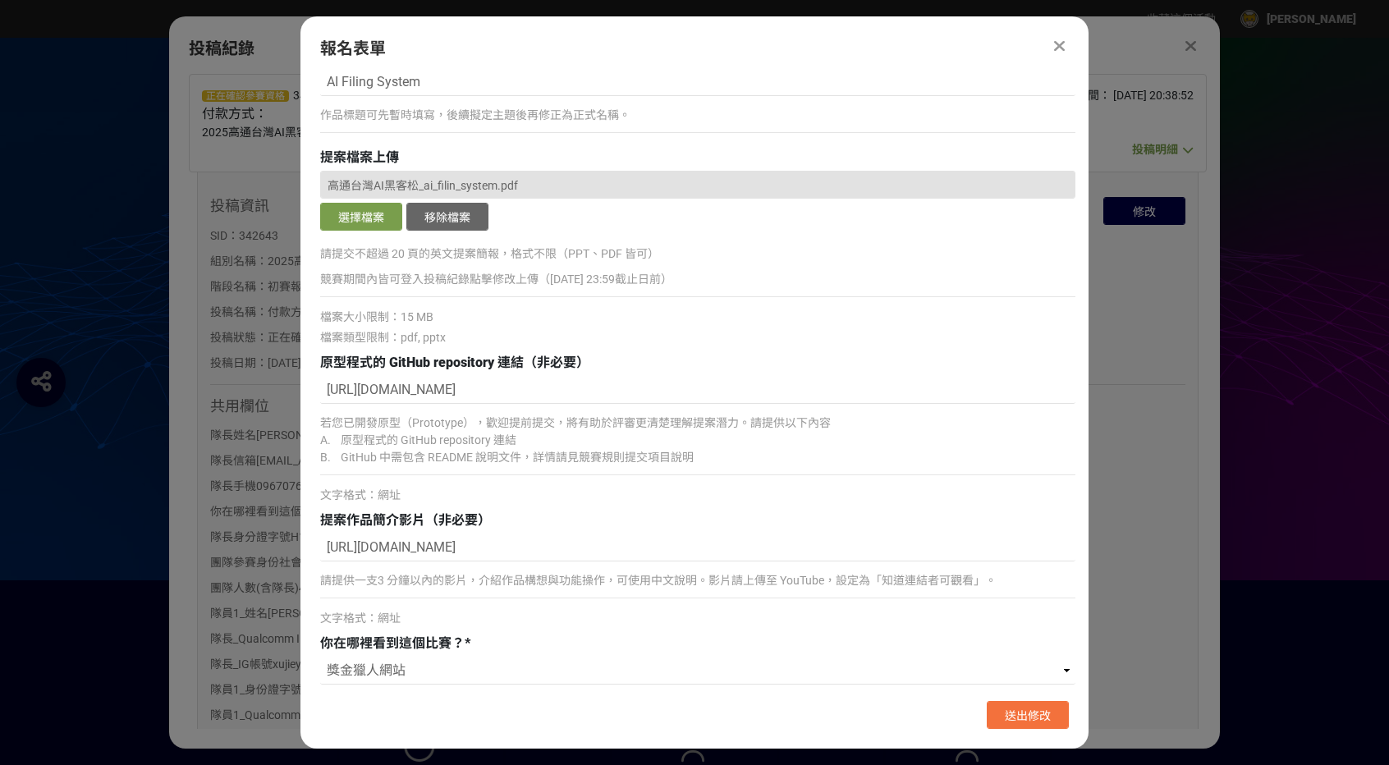
scroll to position [2583, 0]
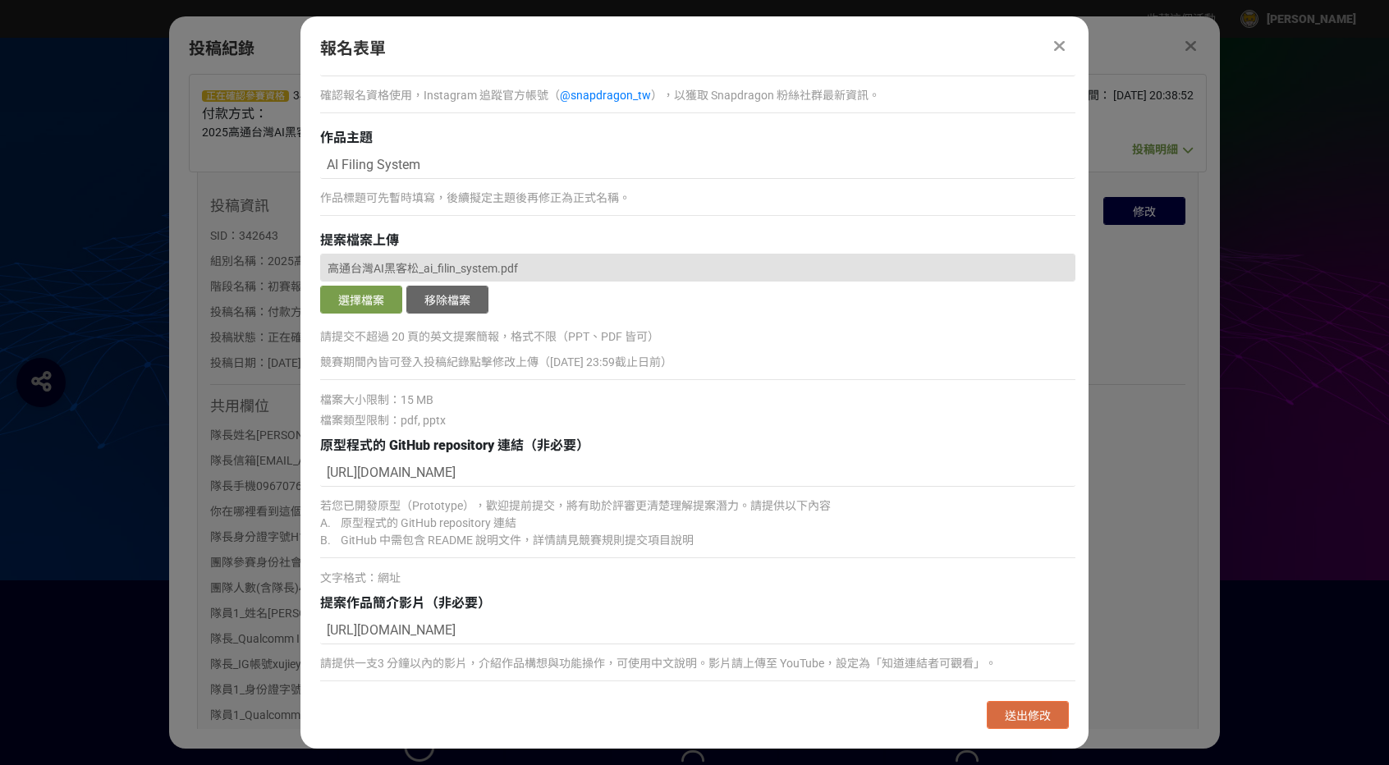
click at [1021, 712] on span "送出修改" at bounding box center [1028, 715] width 46 height 13
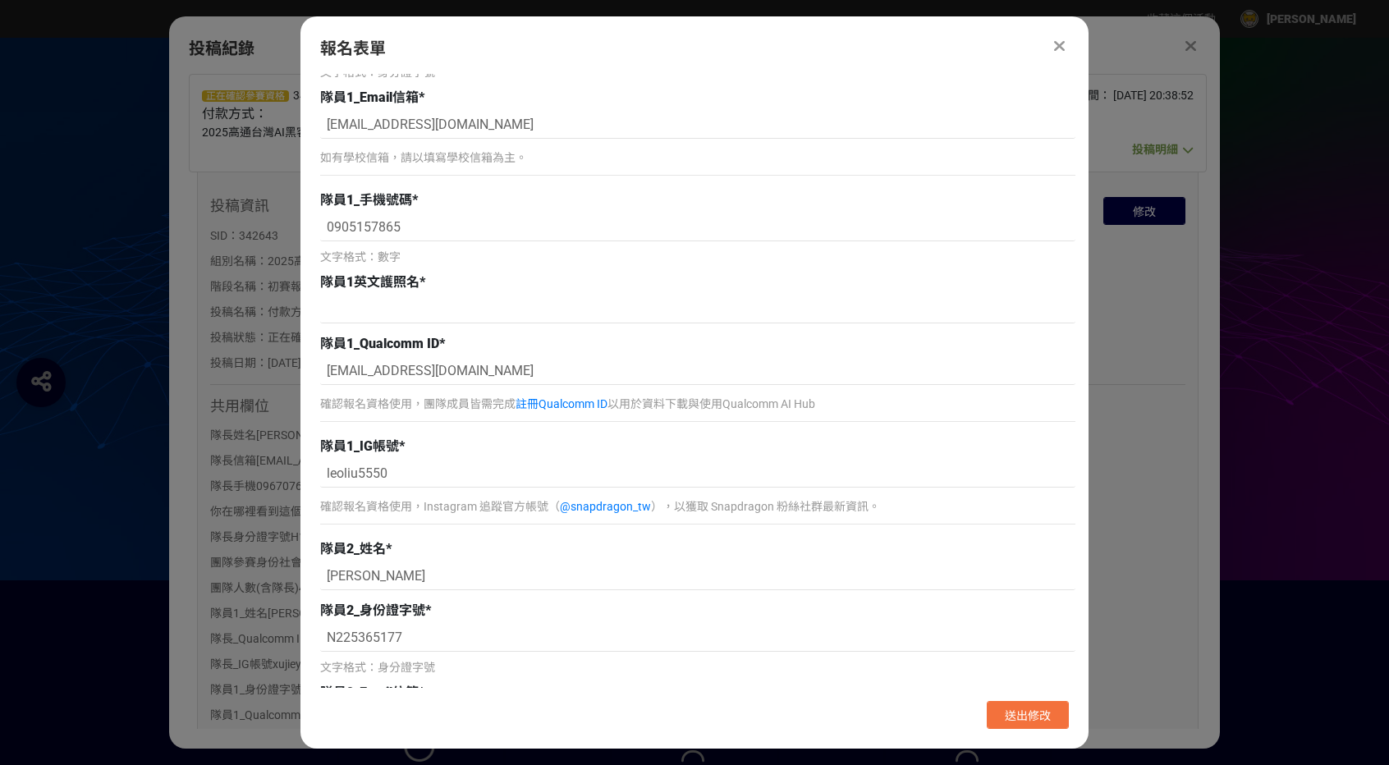
scroll to position [985, 0]
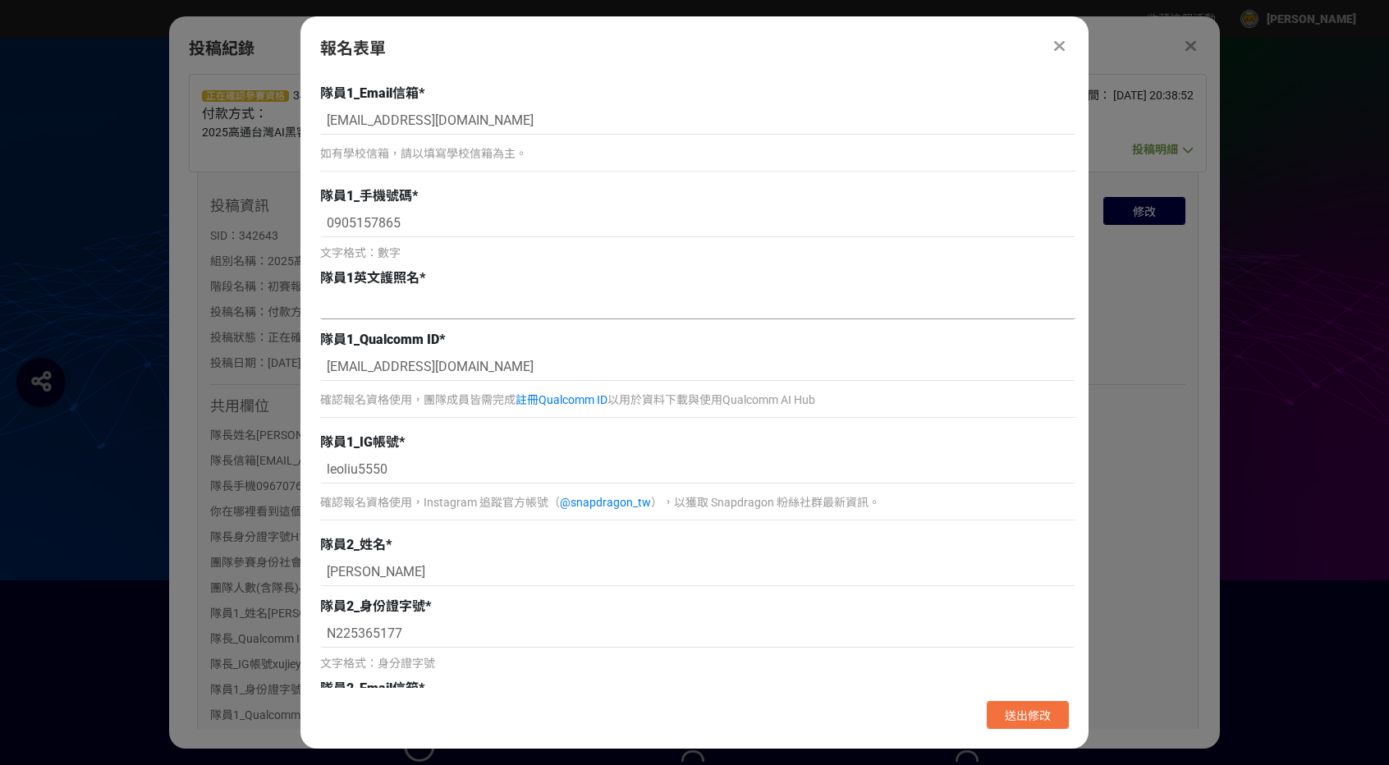
click at [442, 313] on input at bounding box center [697, 305] width 755 height 28
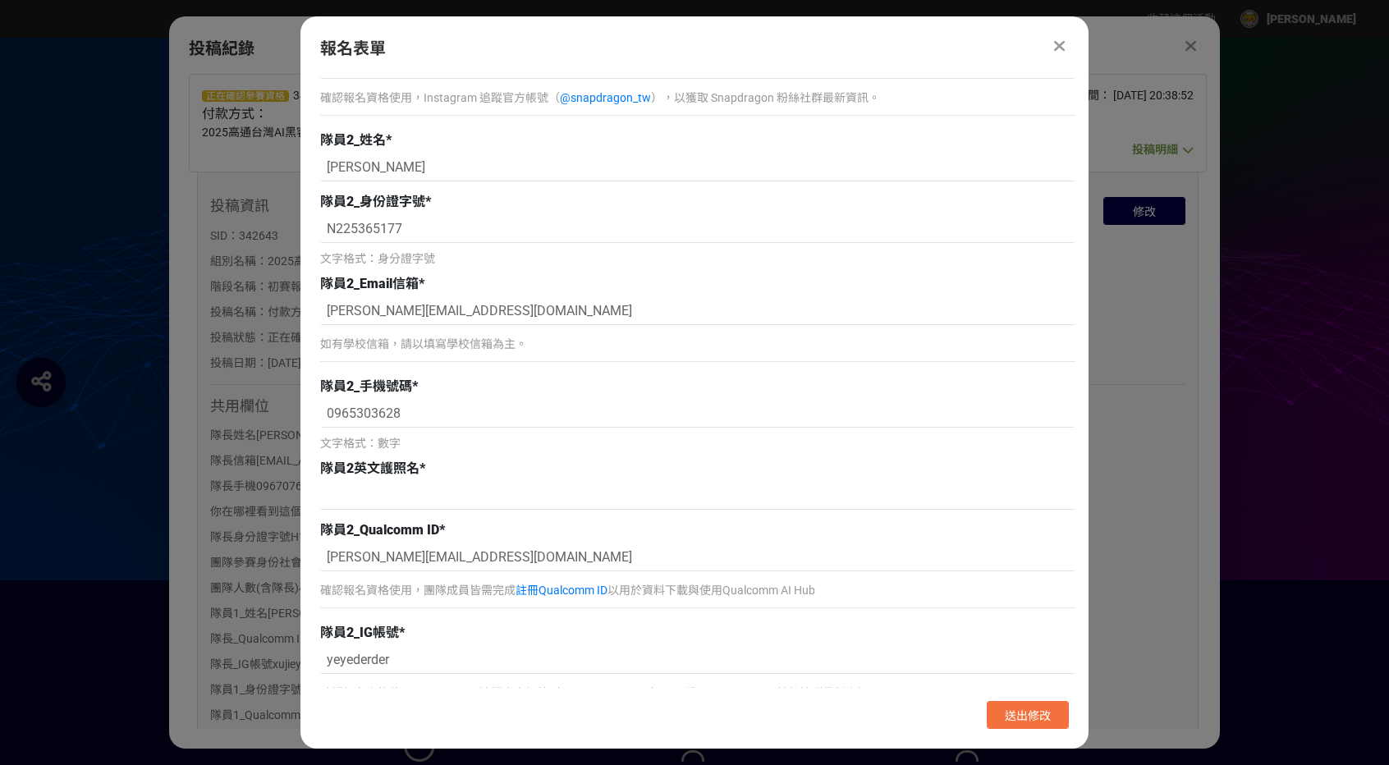
scroll to position [1396, 0]
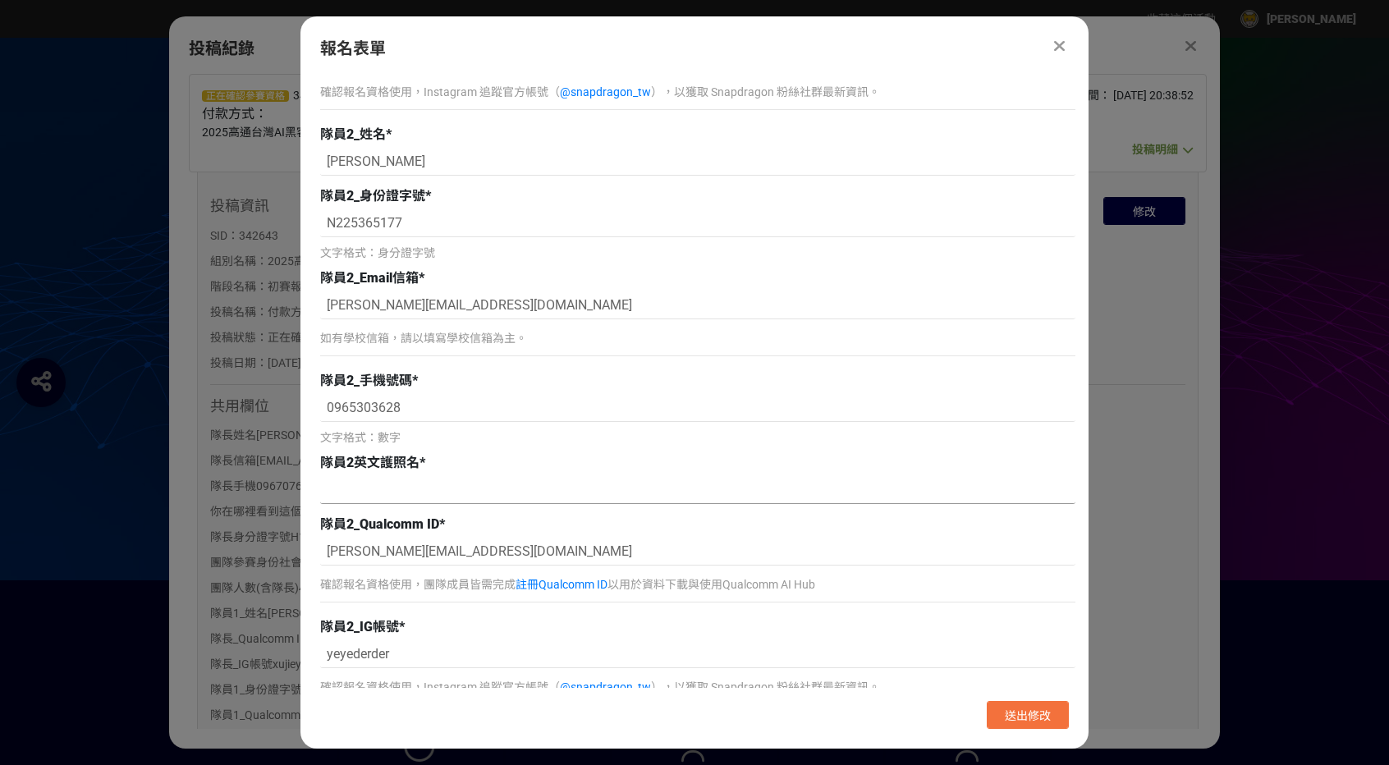
type input "leo"
click at [400, 492] on input at bounding box center [697, 490] width 755 height 28
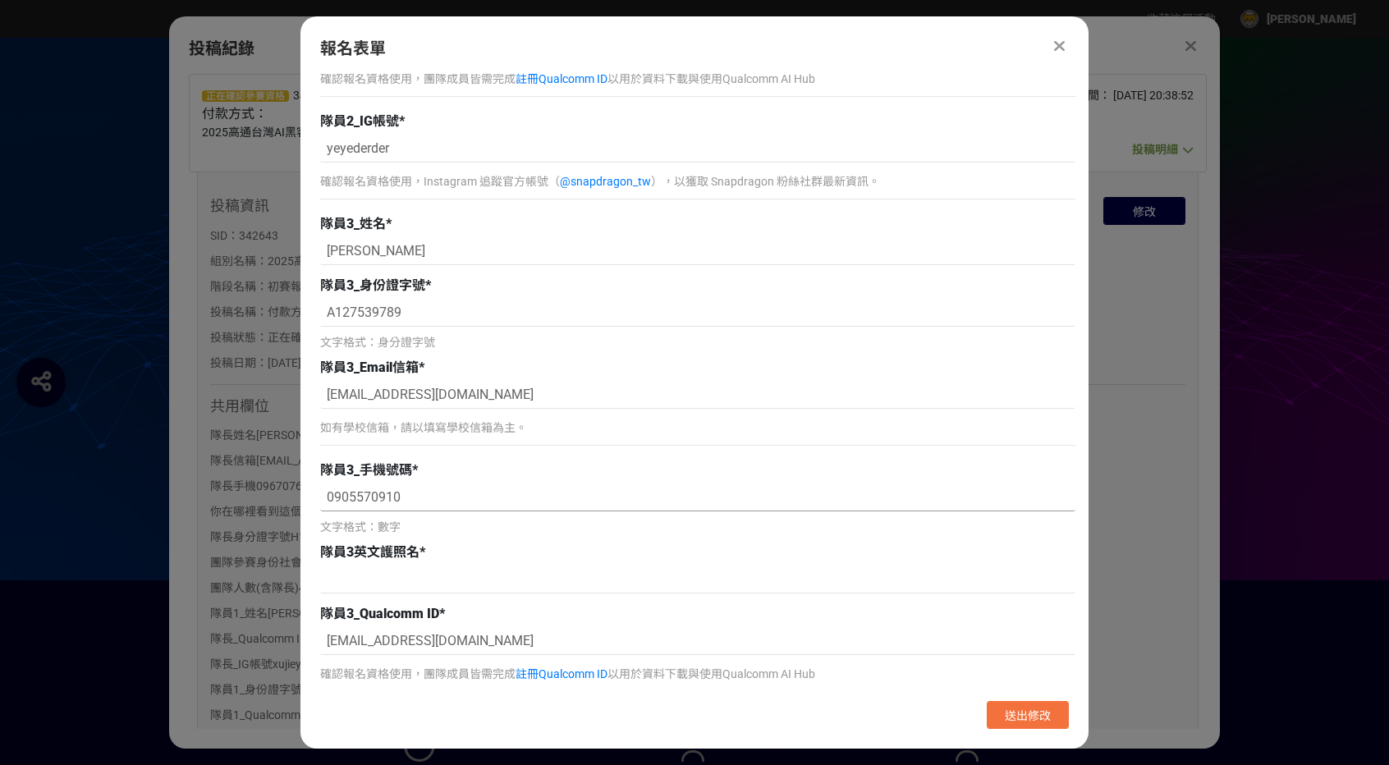
scroll to position [1970, 0]
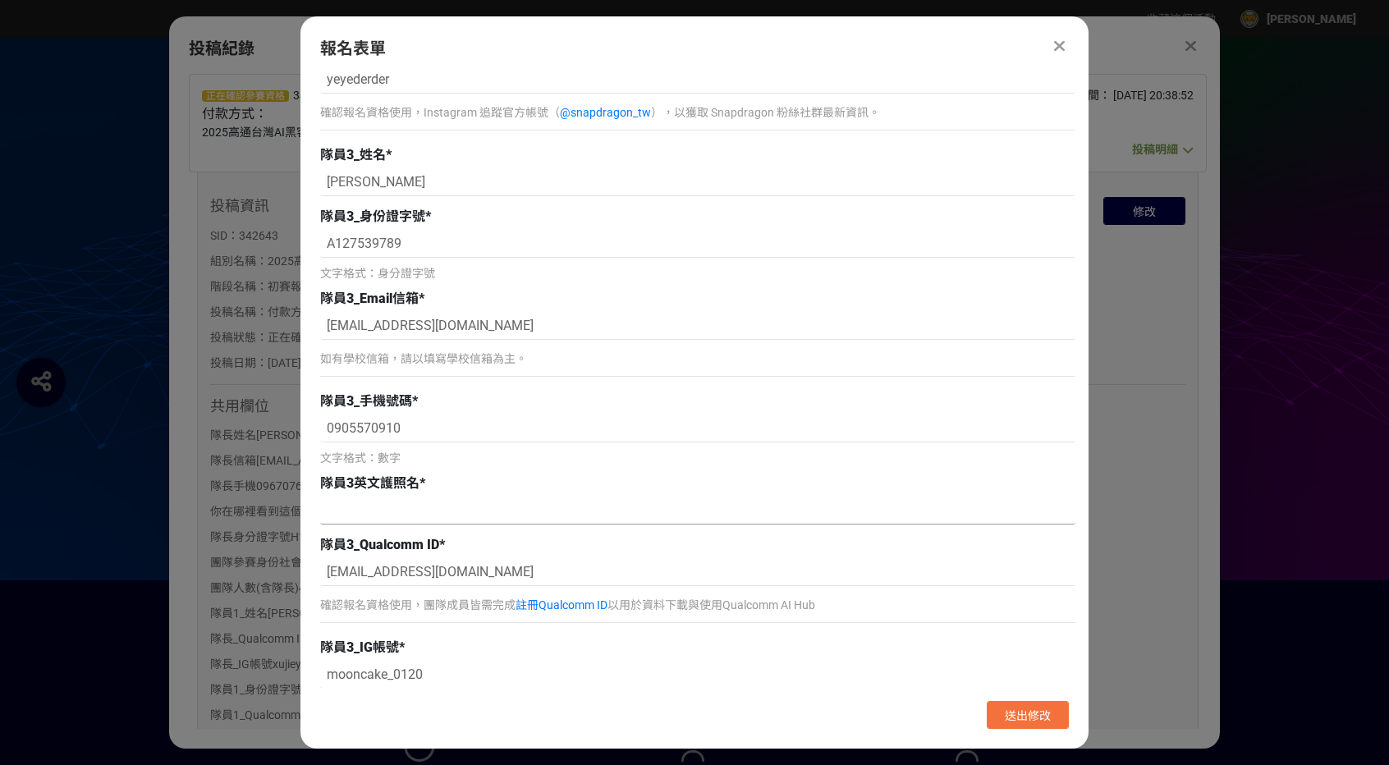
type input "yide"
click at [435, 497] on input at bounding box center [697, 511] width 755 height 28
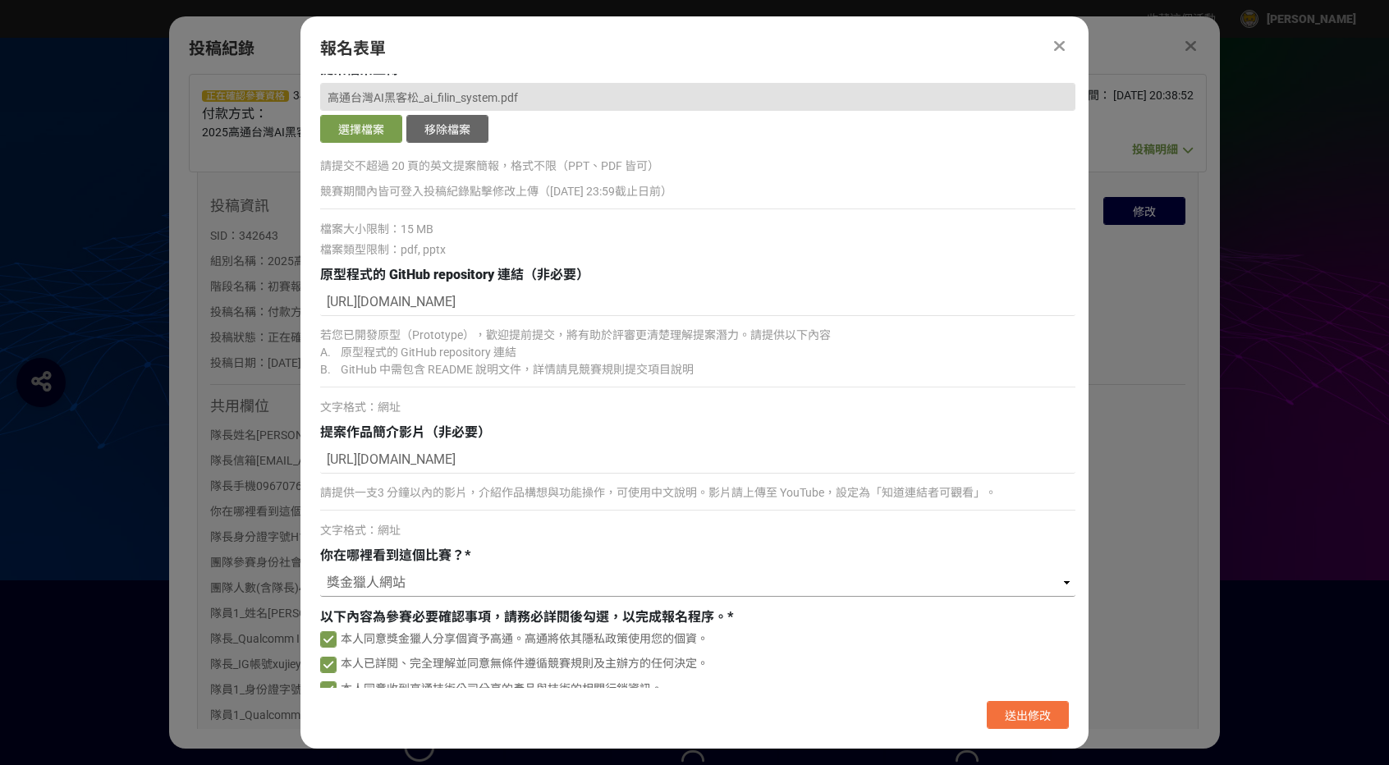
scroll to position [2829, 0]
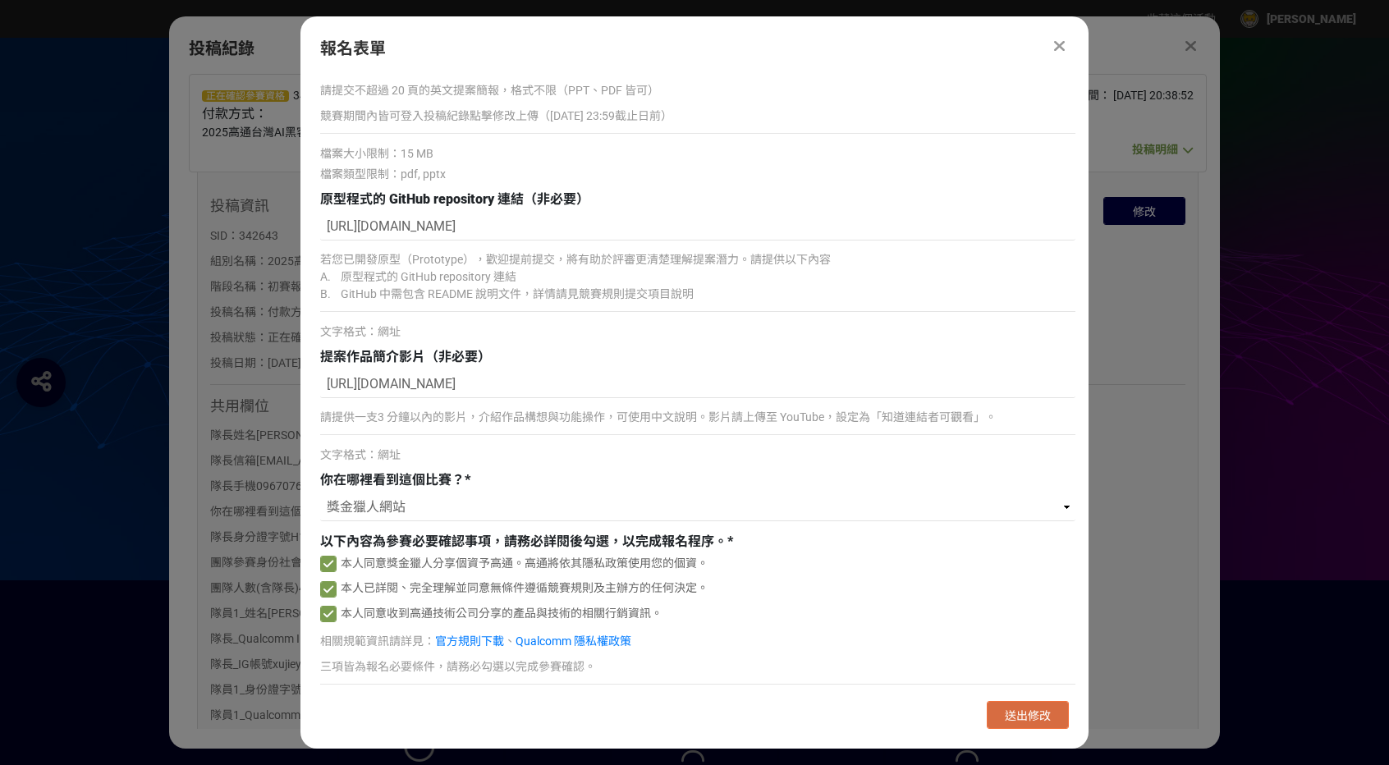
type input "bing"
click at [1013, 711] on span "送出修改" at bounding box center [1028, 715] width 46 height 13
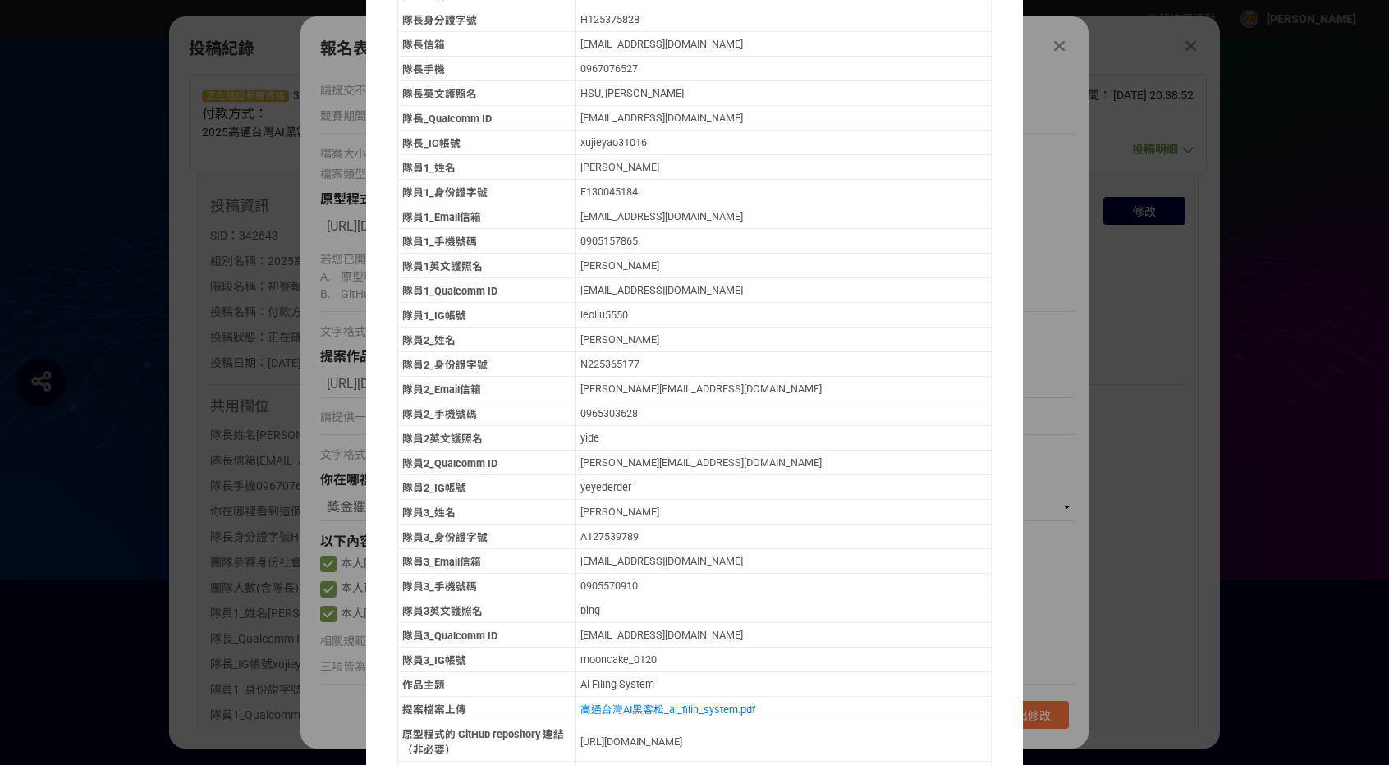
scroll to position [402, 0]
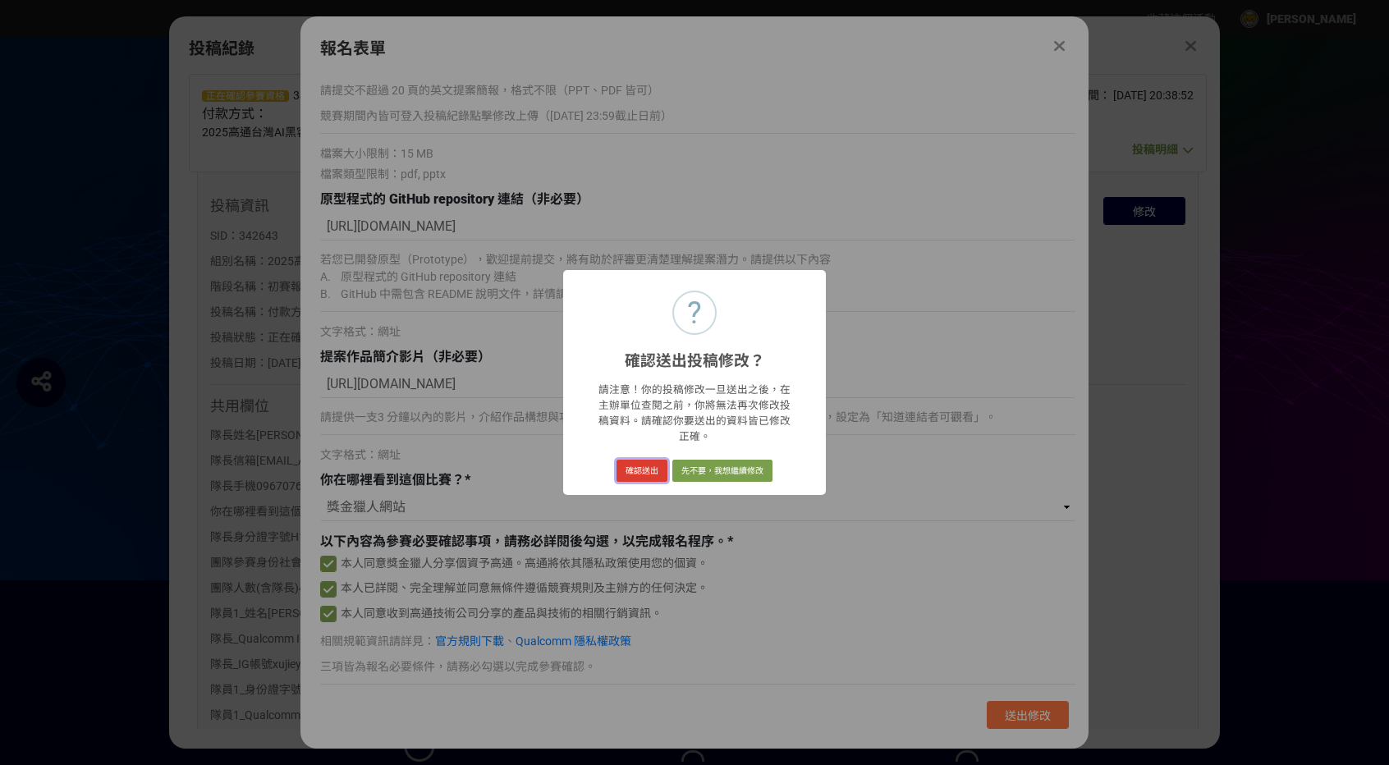
click at [639, 468] on button "確認送出" at bounding box center [642, 471] width 51 height 23
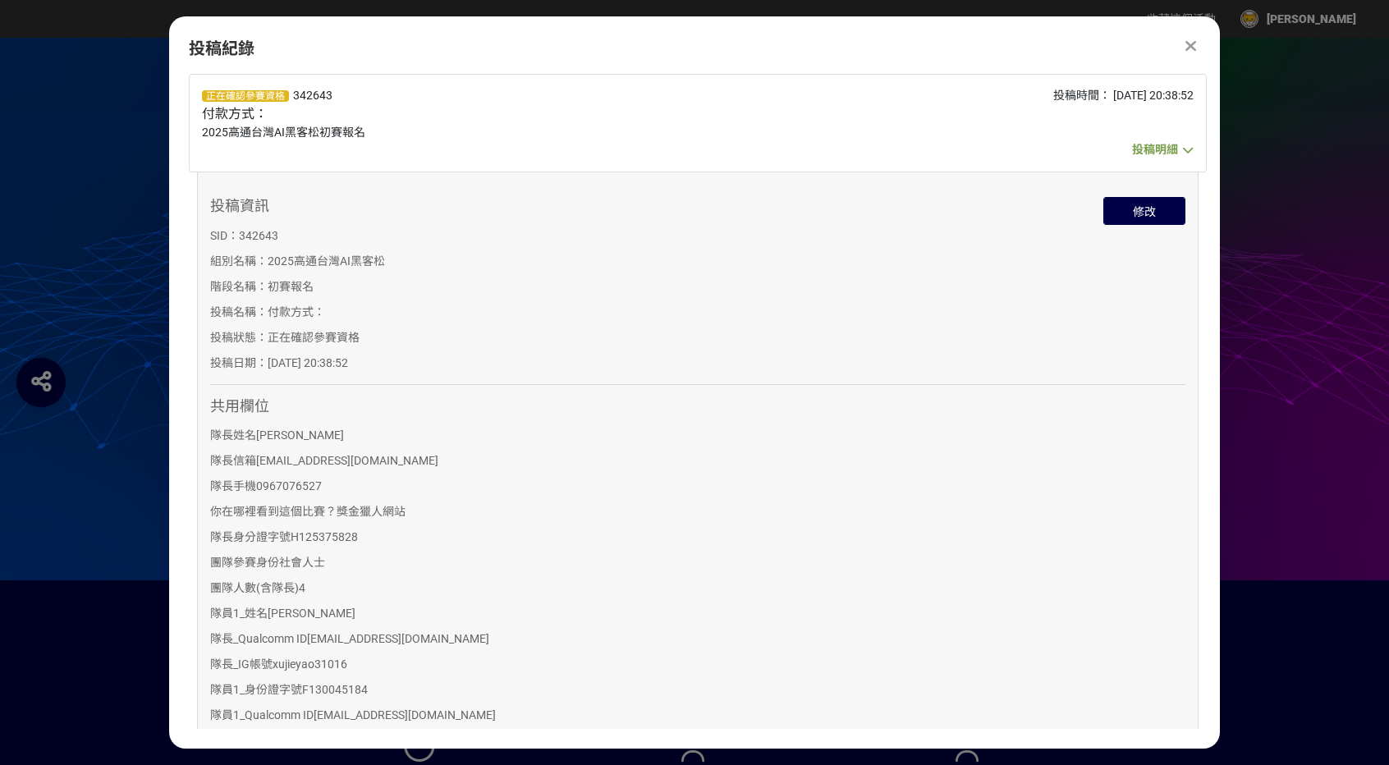
click at [1191, 42] on icon at bounding box center [1190, 46] width 11 height 16
